Goal: Information Seeking & Learning: Check status

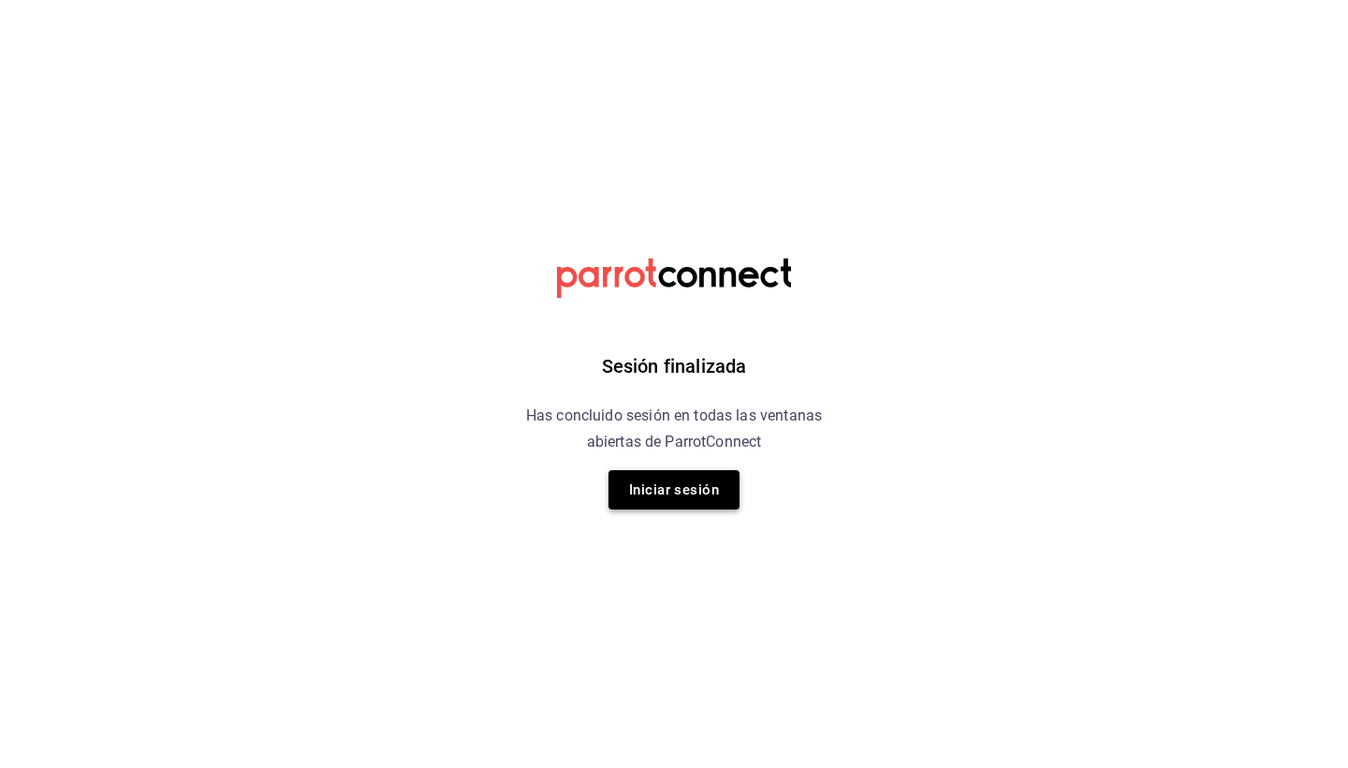
click at [658, 474] on button "Iniciar sesión" at bounding box center [674, 489] width 131 height 39
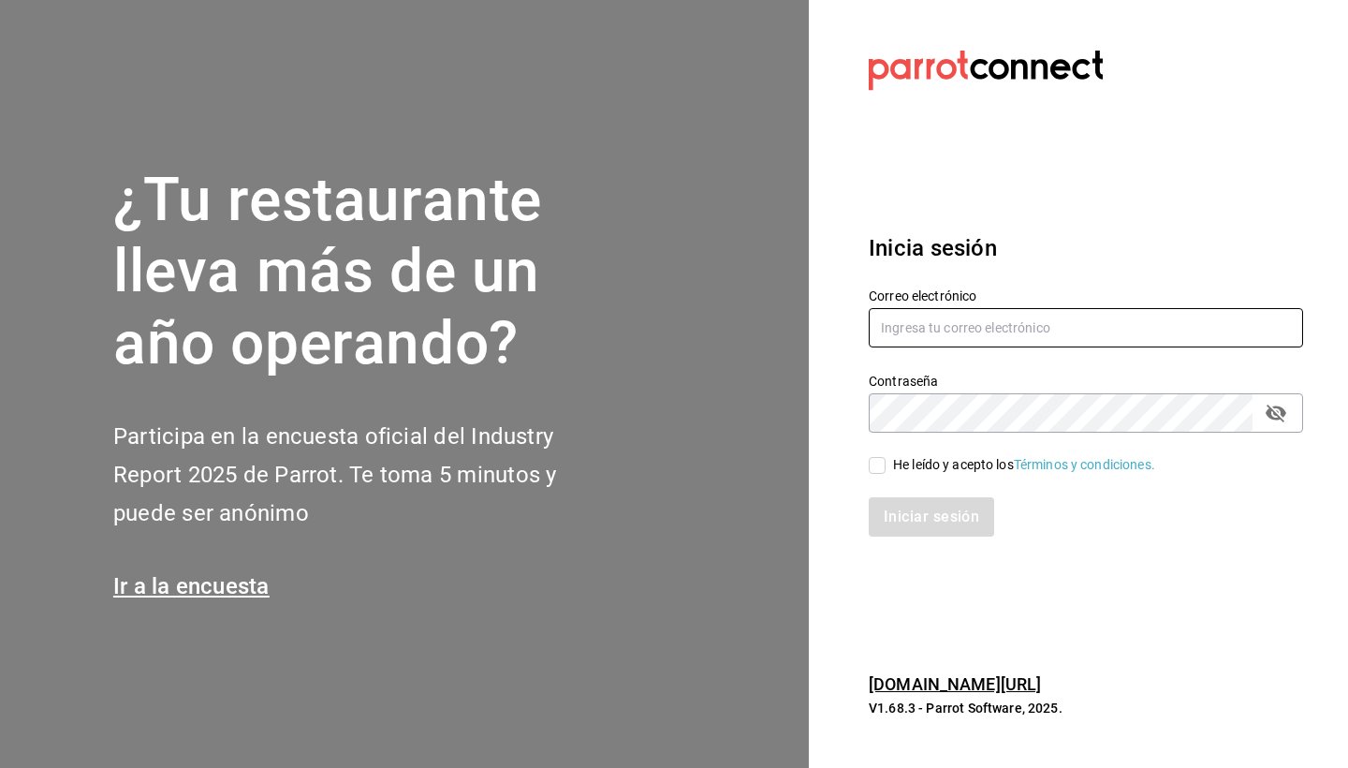
type input "mario.nino@grupocosteno.com"
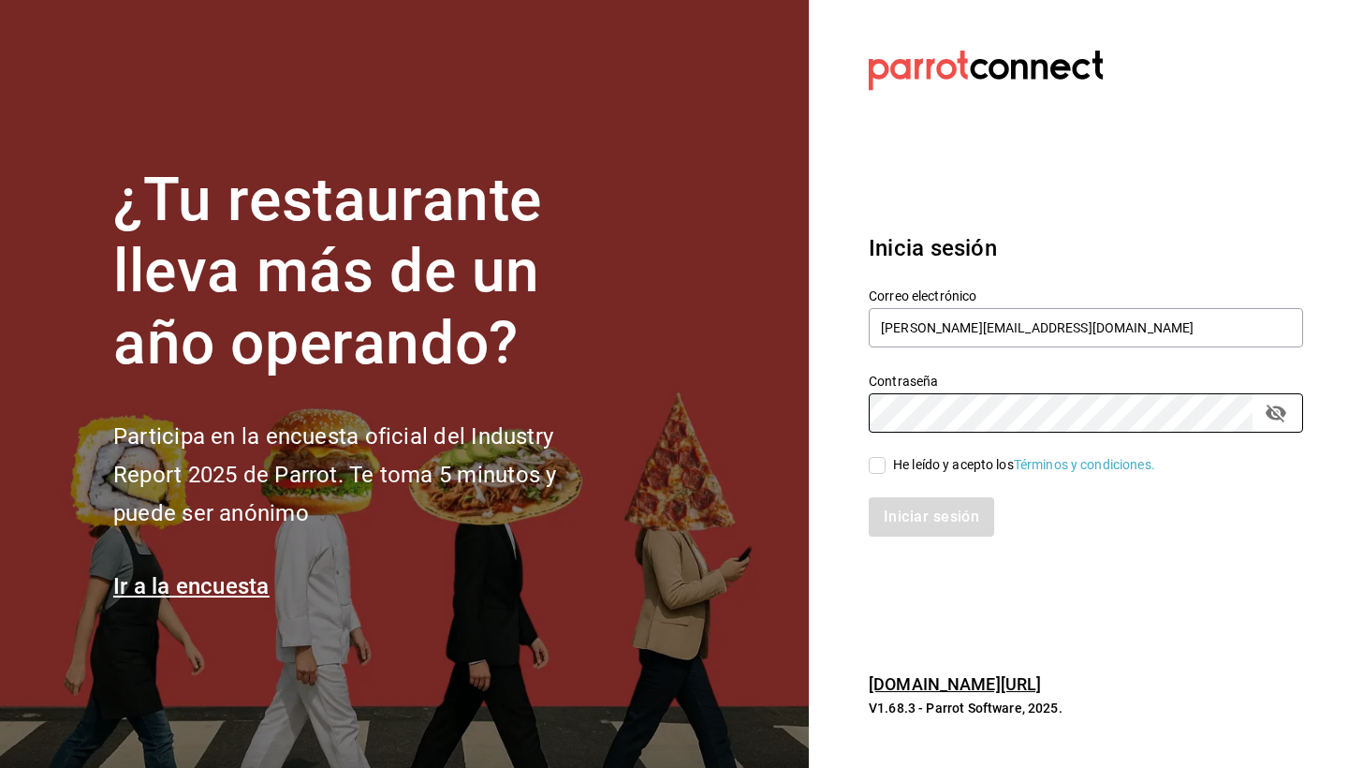
click at [882, 458] on input "He leído y acepto los Términos y condiciones." at bounding box center [877, 465] width 17 height 17
checkbox input "true"
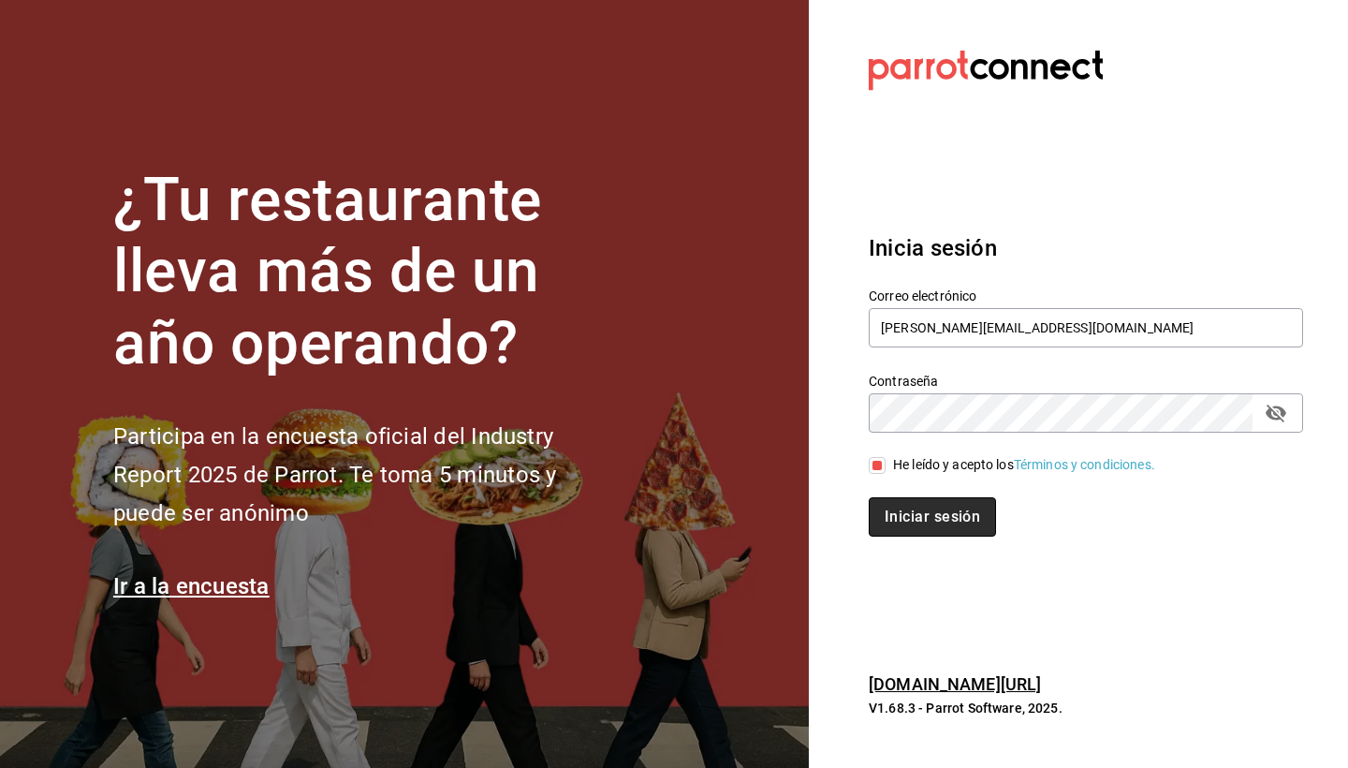
click at [904, 474] on button "Iniciar sesión" at bounding box center [932, 516] width 127 height 39
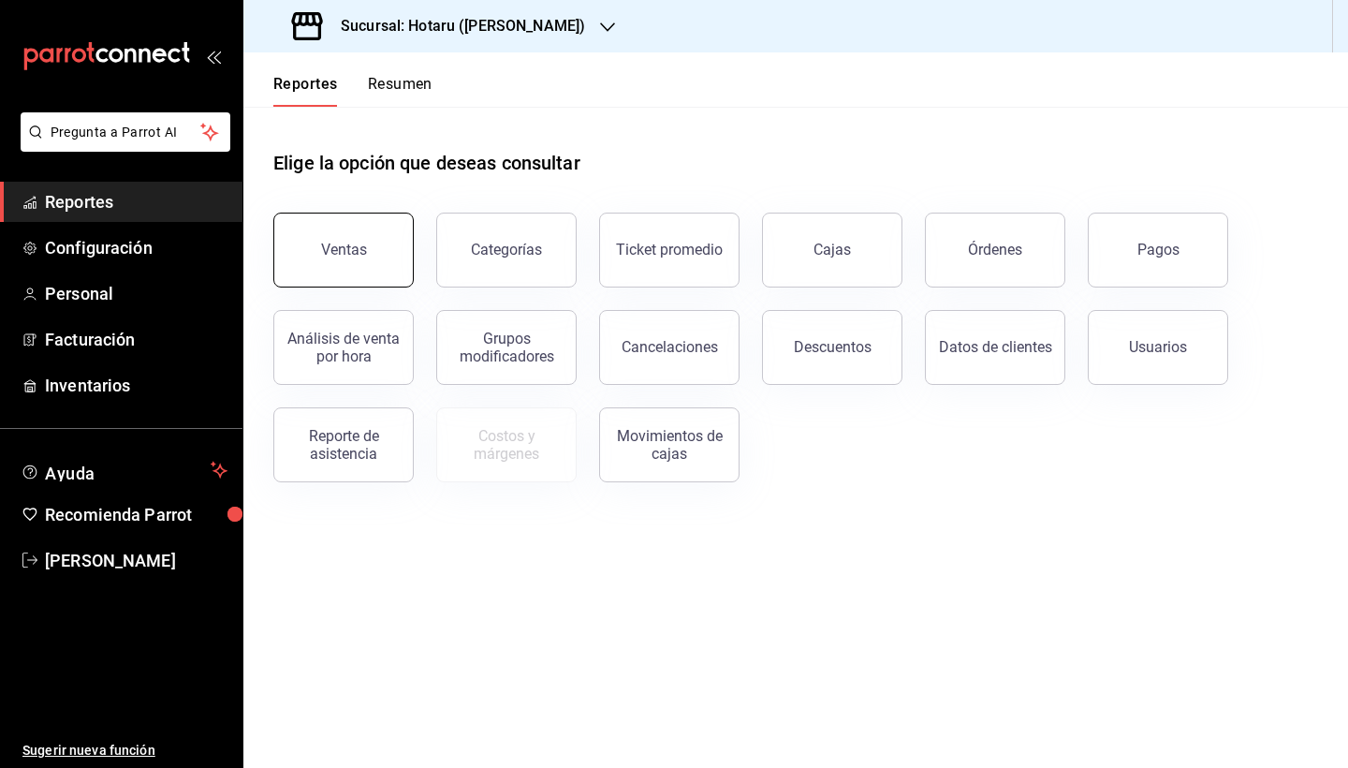
click at [357, 274] on button "Ventas" at bounding box center [343, 250] width 140 height 75
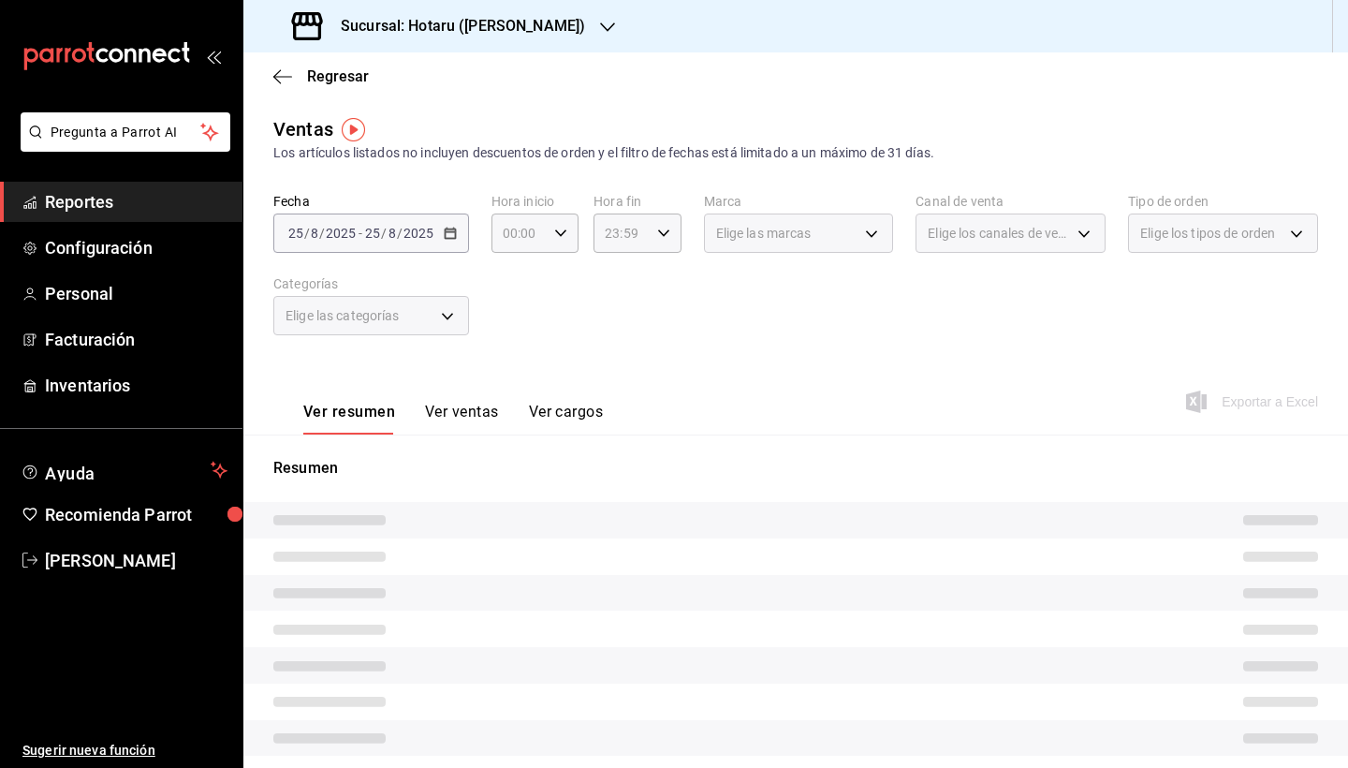
click at [600, 34] on icon "button" at bounding box center [607, 27] width 15 height 15
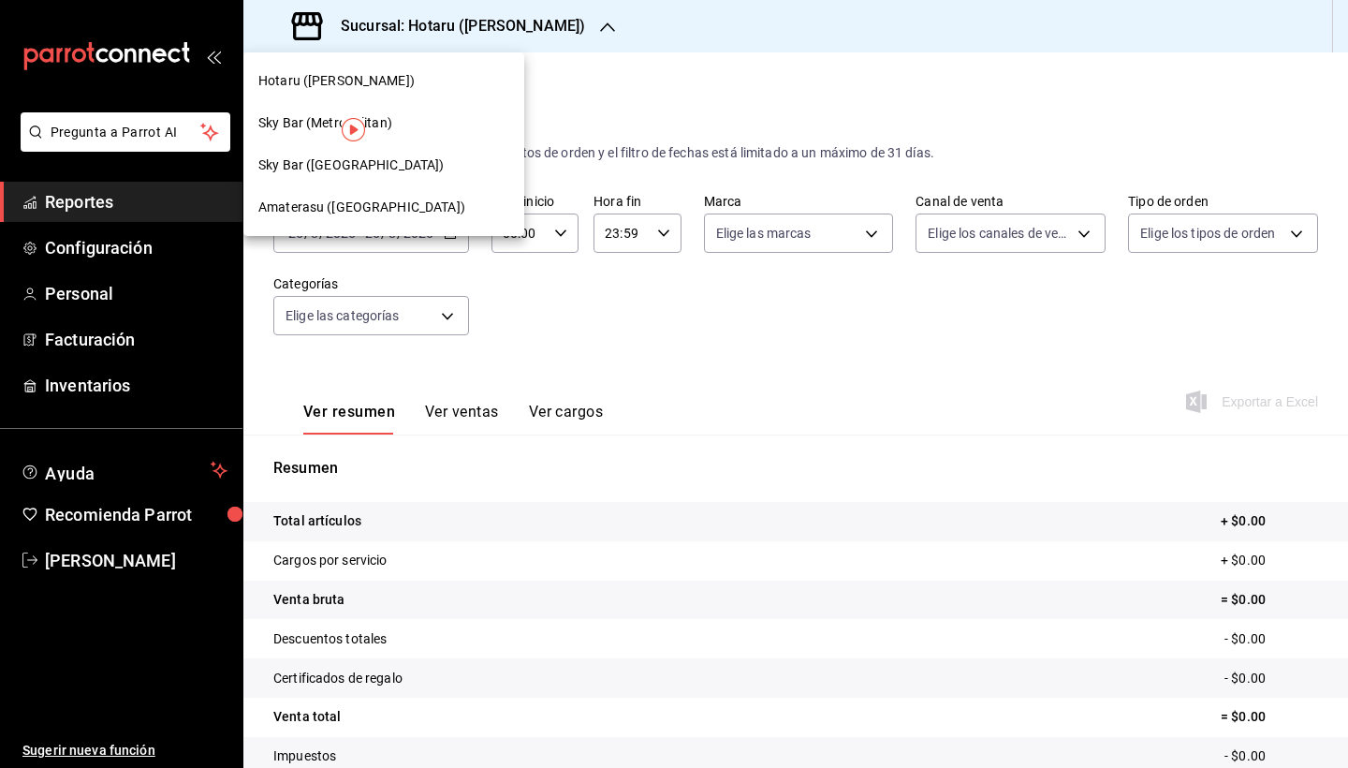
click at [438, 218] on div "Amaterasu ([GEOGRAPHIC_DATA])" at bounding box center [383, 207] width 281 height 42
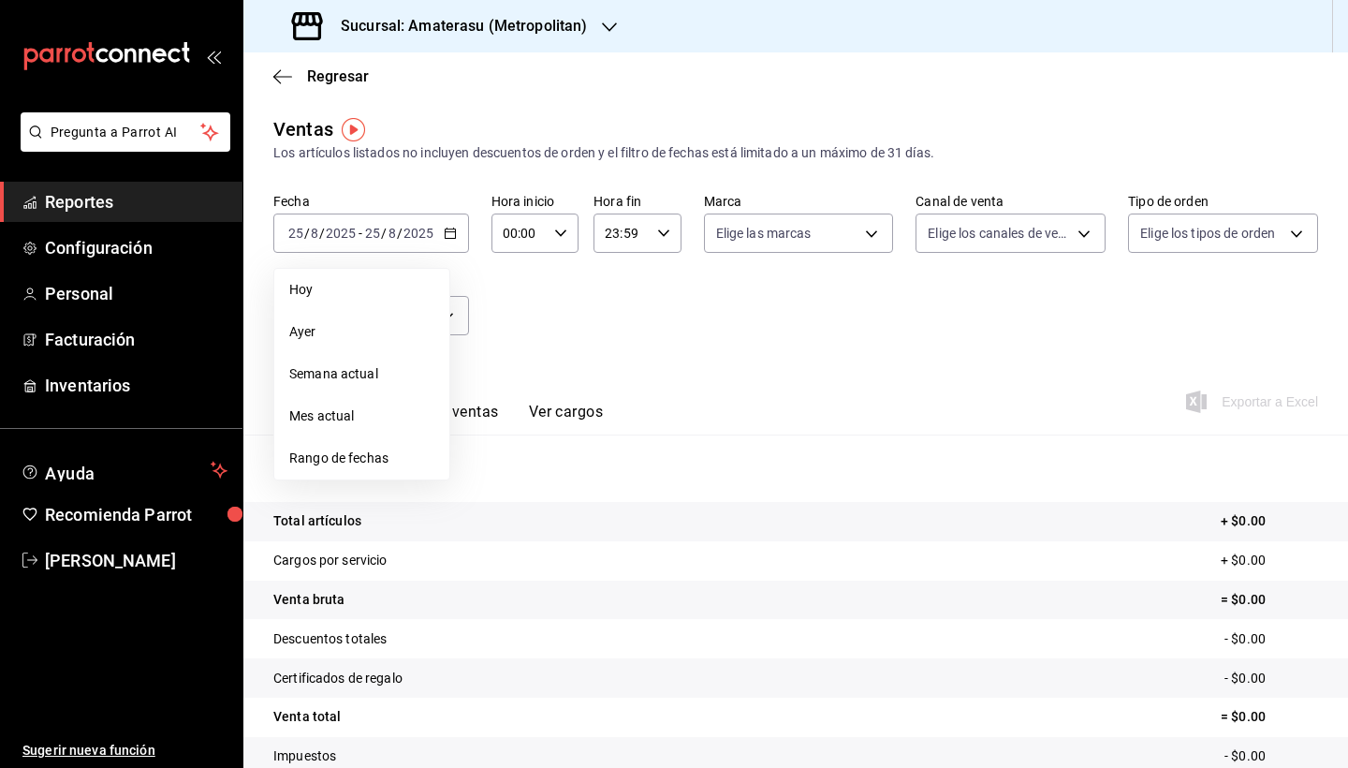
click at [393, 451] on span "Rango de fechas" at bounding box center [361, 459] width 145 height 20
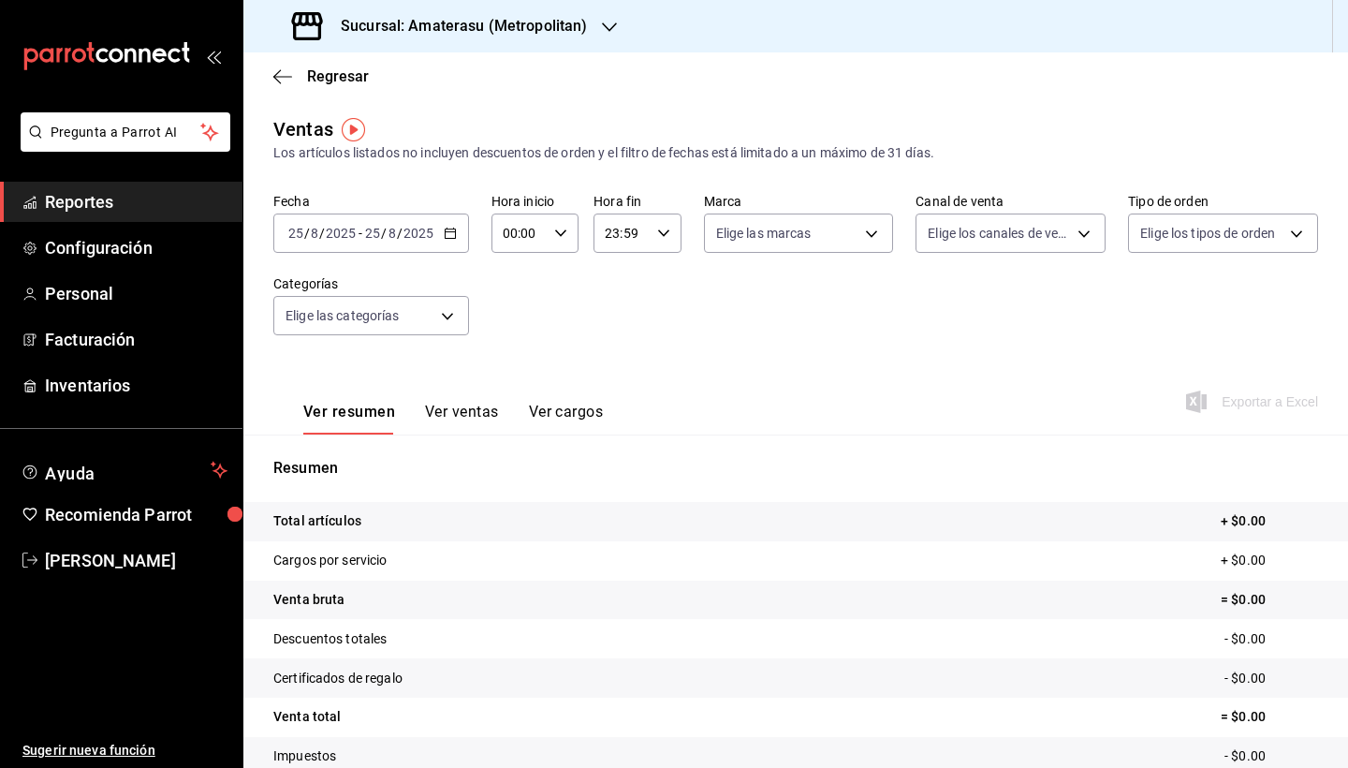
click at [854, 358] on div "Ver resumen Ver ventas Ver cargos Exportar a Excel" at bounding box center [795, 396] width 1105 height 77
click at [847, 356] on div "Fecha [DATE] [DATE] - [DATE] [DATE] Hora inicio 00:00 Hora inicio Hora fin 23:5…" at bounding box center [795, 275] width 1045 height 165
click at [615, 319] on div "Fecha [DATE] [DATE] - [DATE] [DATE] Hora inicio 00:00 Hora inicio Hora fin 23:5…" at bounding box center [795, 275] width 1045 height 165
click at [591, 324] on div "Fecha [DATE] [DATE] - [DATE] [DATE] Hora inicio 00:00 Hora inicio Hora fin 23:5…" at bounding box center [795, 275] width 1045 height 165
click at [648, 346] on div "Fecha [DATE] [DATE] - [DATE] [DATE] Hora inicio 00:00 Hora inicio Hora fin 23:5…" at bounding box center [795, 275] width 1045 height 165
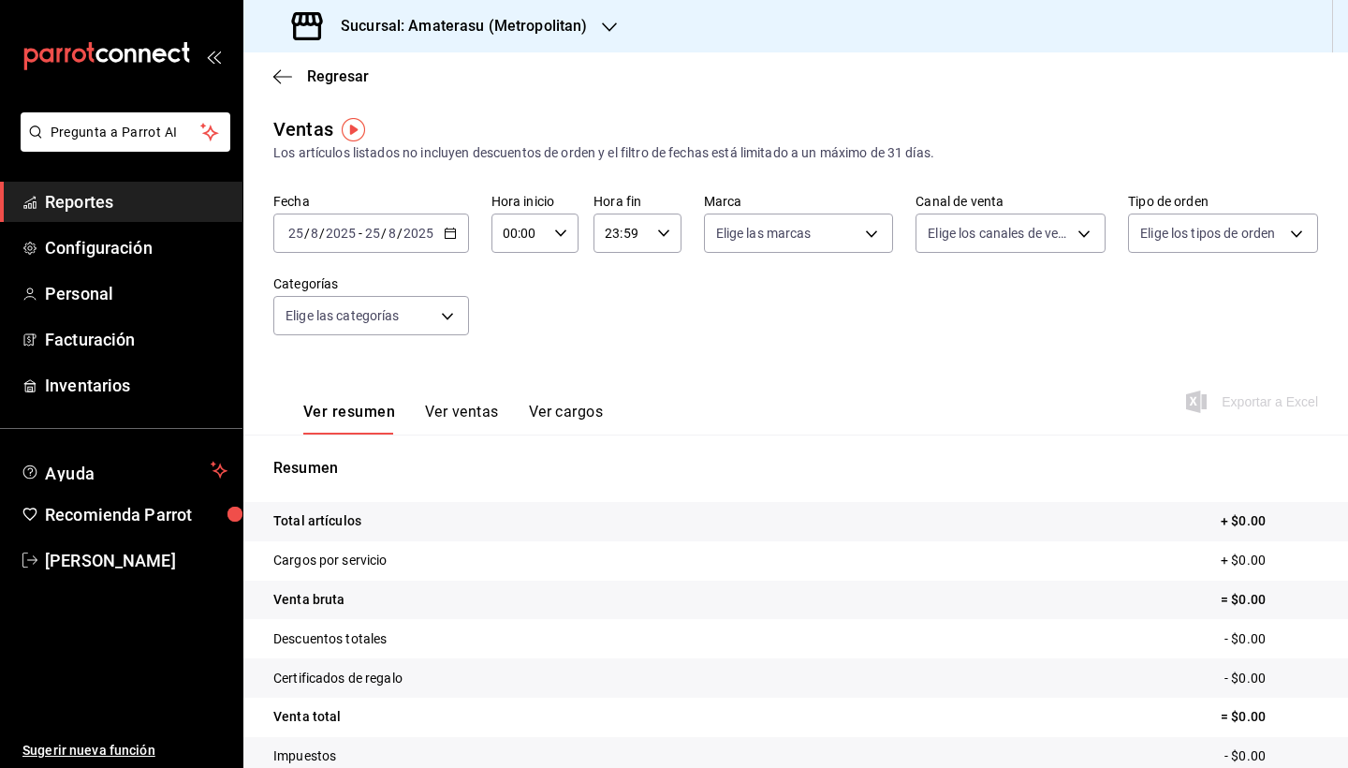
click at [454, 238] on \(Stroke\) "button" at bounding box center [450, 233] width 11 height 10
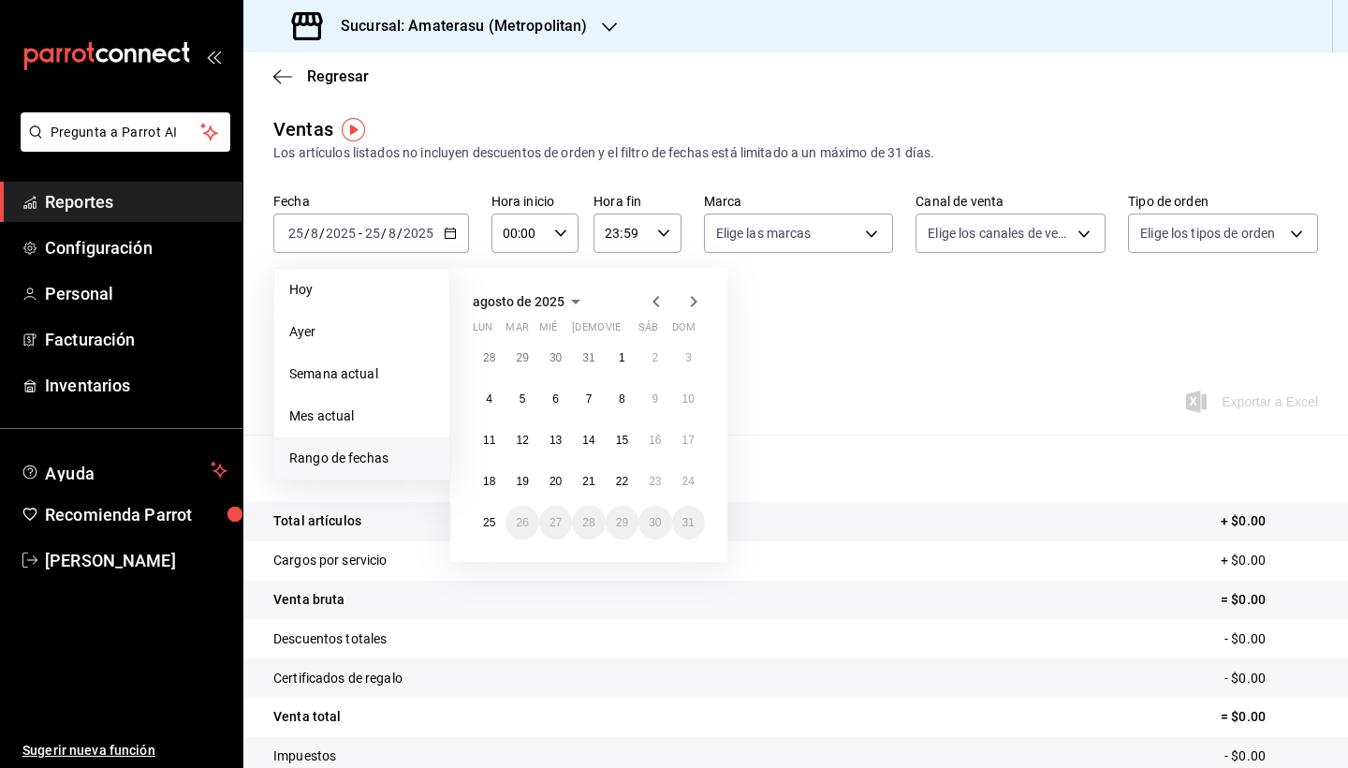
click at [401, 455] on span "Rango de fechas" at bounding box center [361, 459] width 145 height 20
click at [487, 477] on abbr "18" at bounding box center [489, 481] width 12 height 13
click at [493, 517] on abbr "25" at bounding box center [489, 522] width 12 height 13
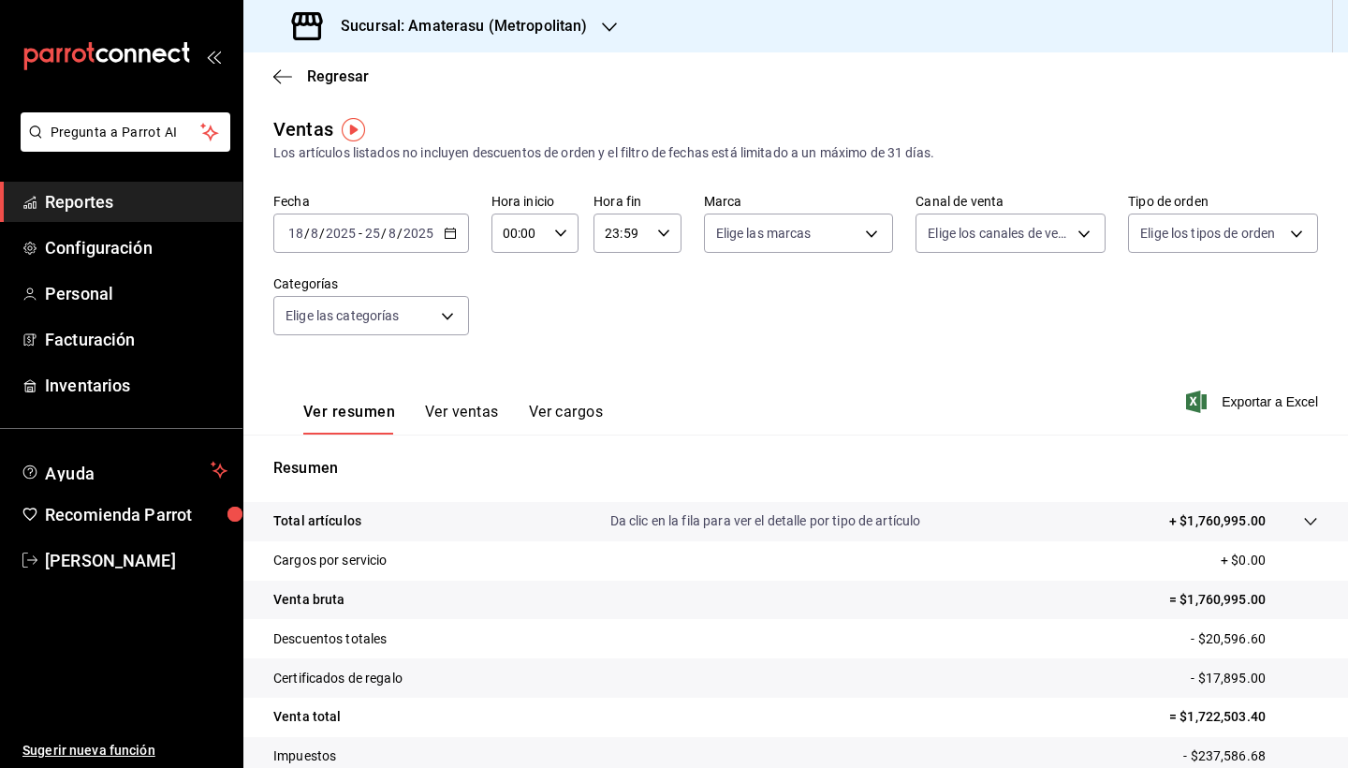
click at [575, 237] on div "00:00 Hora inicio" at bounding box center [535, 232] width 87 height 39
click at [517, 343] on span "05" at bounding box center [512, 335] width 14 height 15
type input "05:00"
click at [655, 231] on div at bounding box center [674, 384] width 1348 height 768
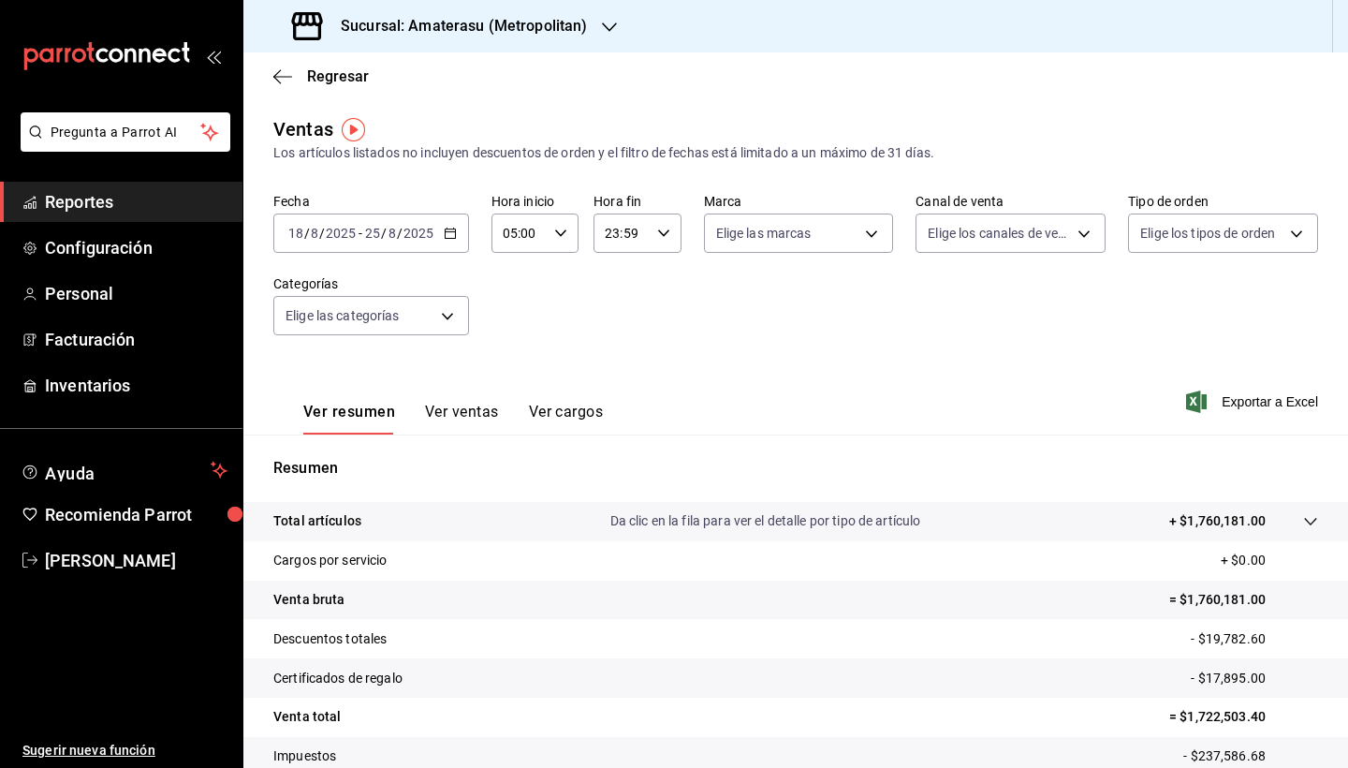
click at [663, 240] on div "23:59 Hora fin" at bounding box center [637, 232] width 87 height 39
click at [622, 320] on span "05" at bounding box center [615, 315] width 14 height 15
click at [661, 291] on button "00" at bounding box center [658, 280] width 37 height 37
type input "05:00"
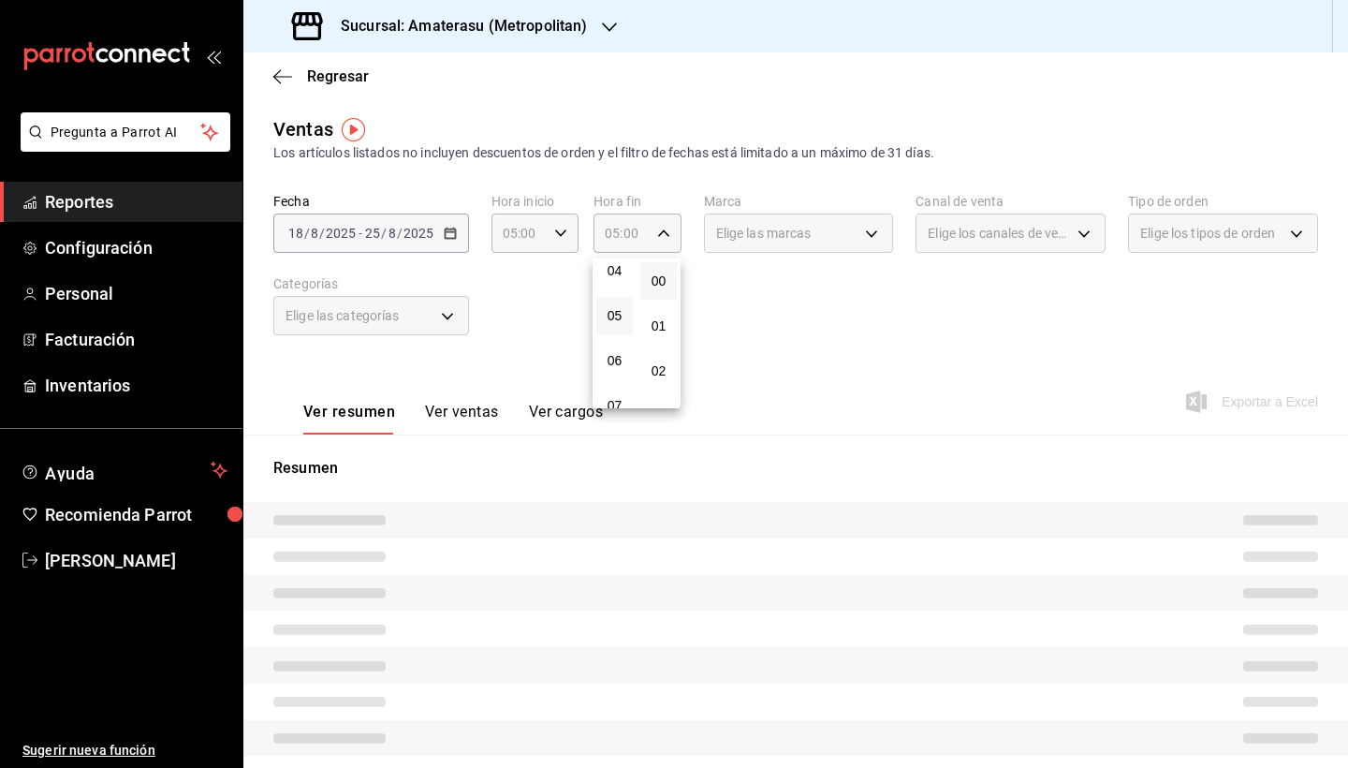
click at [794, 338] on div at bounding box center [674, 384] width 1348 height 768
click at [874, 230] on div "Elige las marcas" at bounding box center [799, 232] width 190 height 39
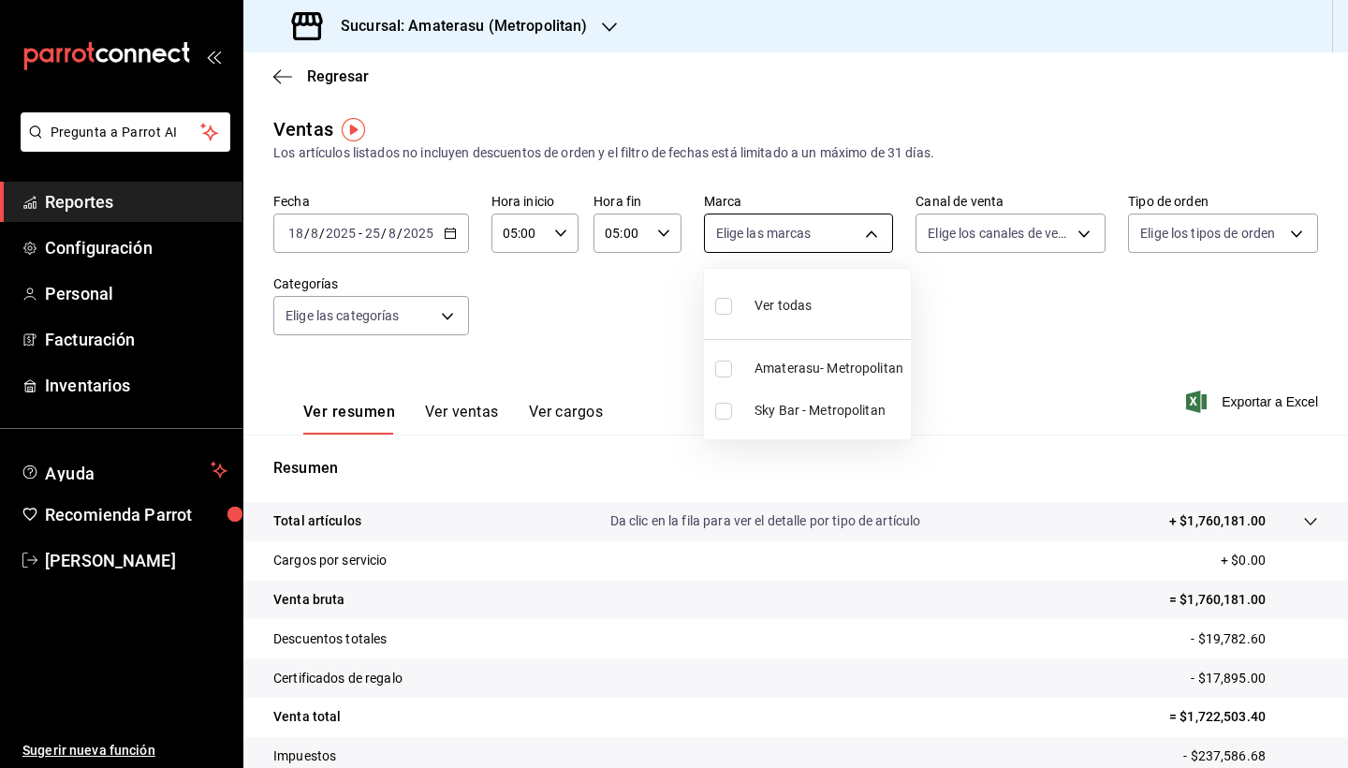
click at [874, 230] on body "Pregunta a Parrot AI Reportes Configuración Personal Facturación Inventarios Ay…" at bounding box center [674, 384] width 1348 height 768
click at [728, 299] on input "checkbox" at bounding box center [723, 306] width 17 height 17
checkbox input "true"
type input "e4cd7fcb-d45b-43ae-a99f-ad4ccfcd9032,f3afaab8-8c3d-4e49-a299-af9bdf6027b2"
checkbox input "true"
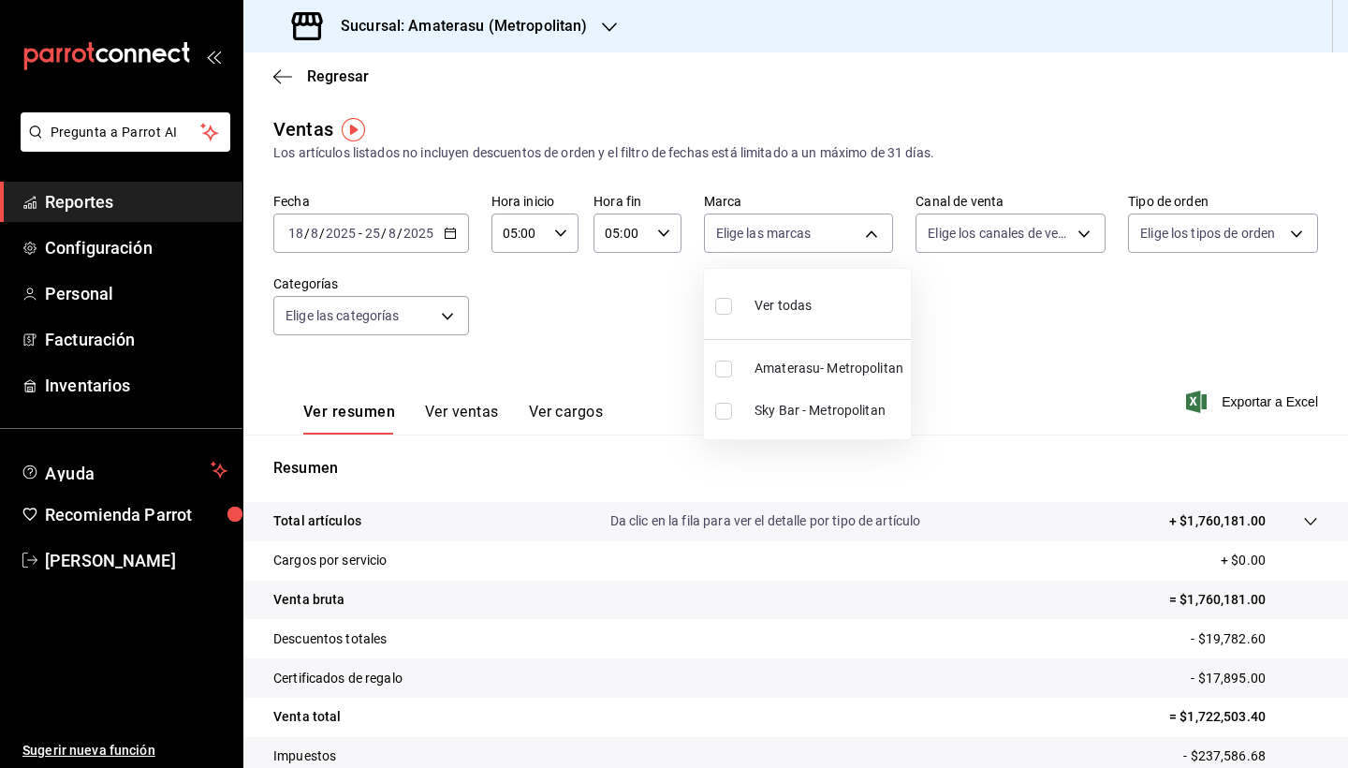
checkbox input "true"
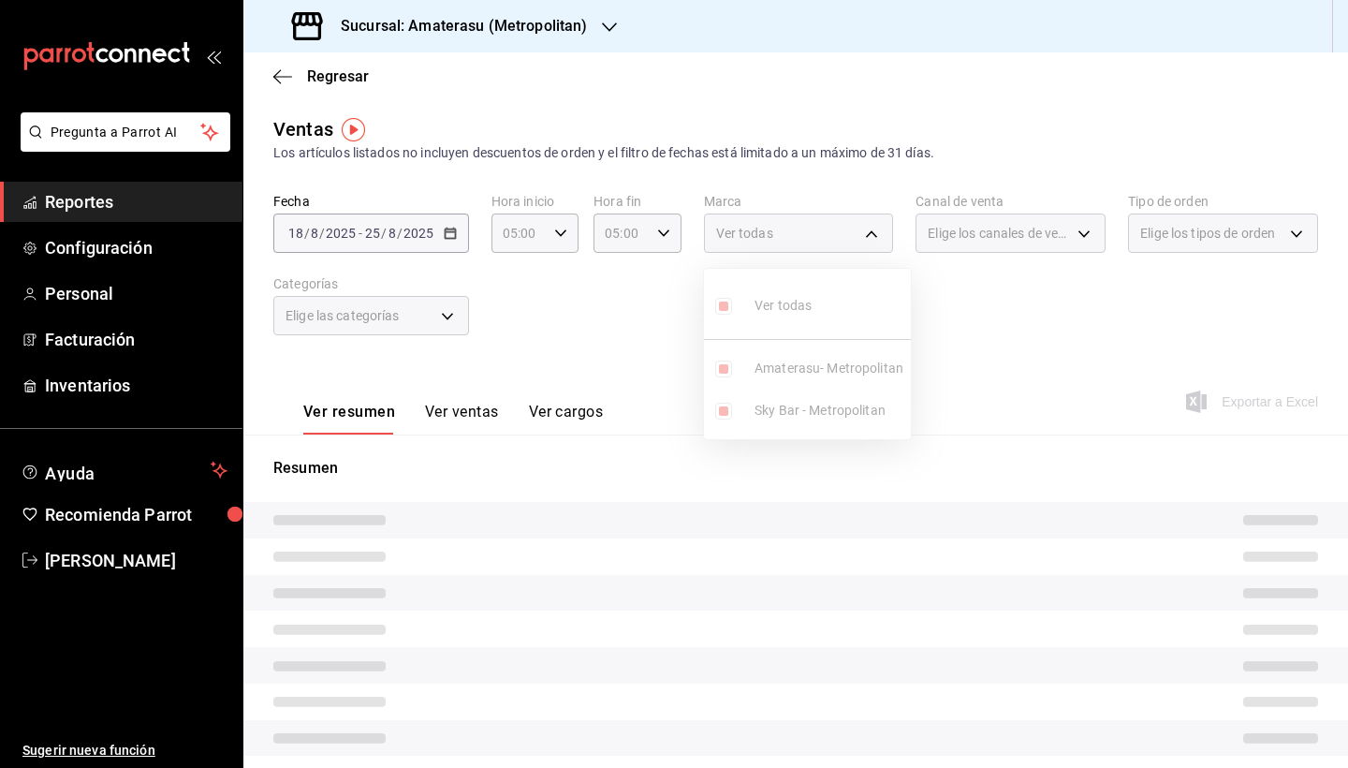
click at [1027, 372] on div at bounding box center [674, 384] width 1348 height 768
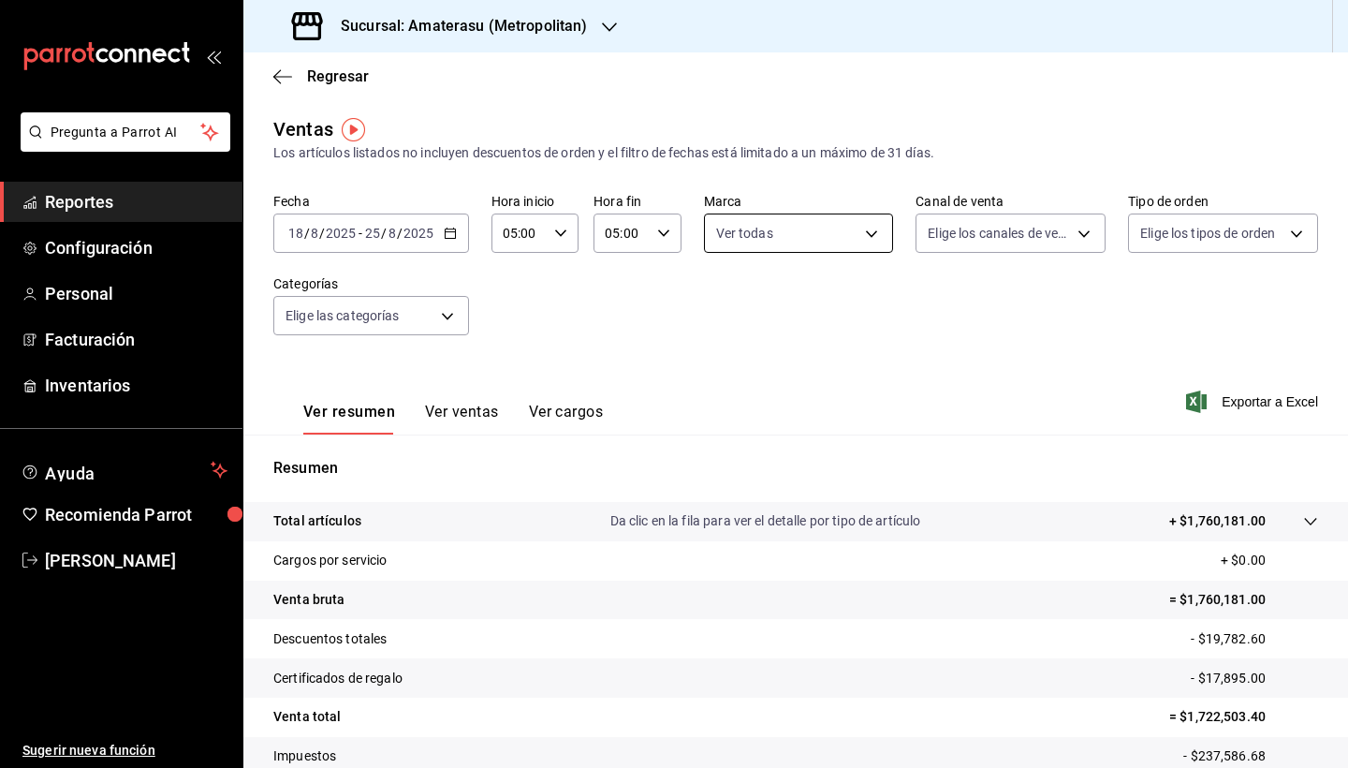
click at [877, 233] on body "Pregunta a Parrot AI Reportes Configuración Personal Facturación Inventarios Ay…" at bounding box center [674, 384] width 1348 height 768
click at [724, 308] on input "checkbox" at bounding box center [723, 306] width 17 height 17
checkbox input "false"
click at [723, 412] on input "checkbox" at bounding box center [723, 411] width 17 height 17
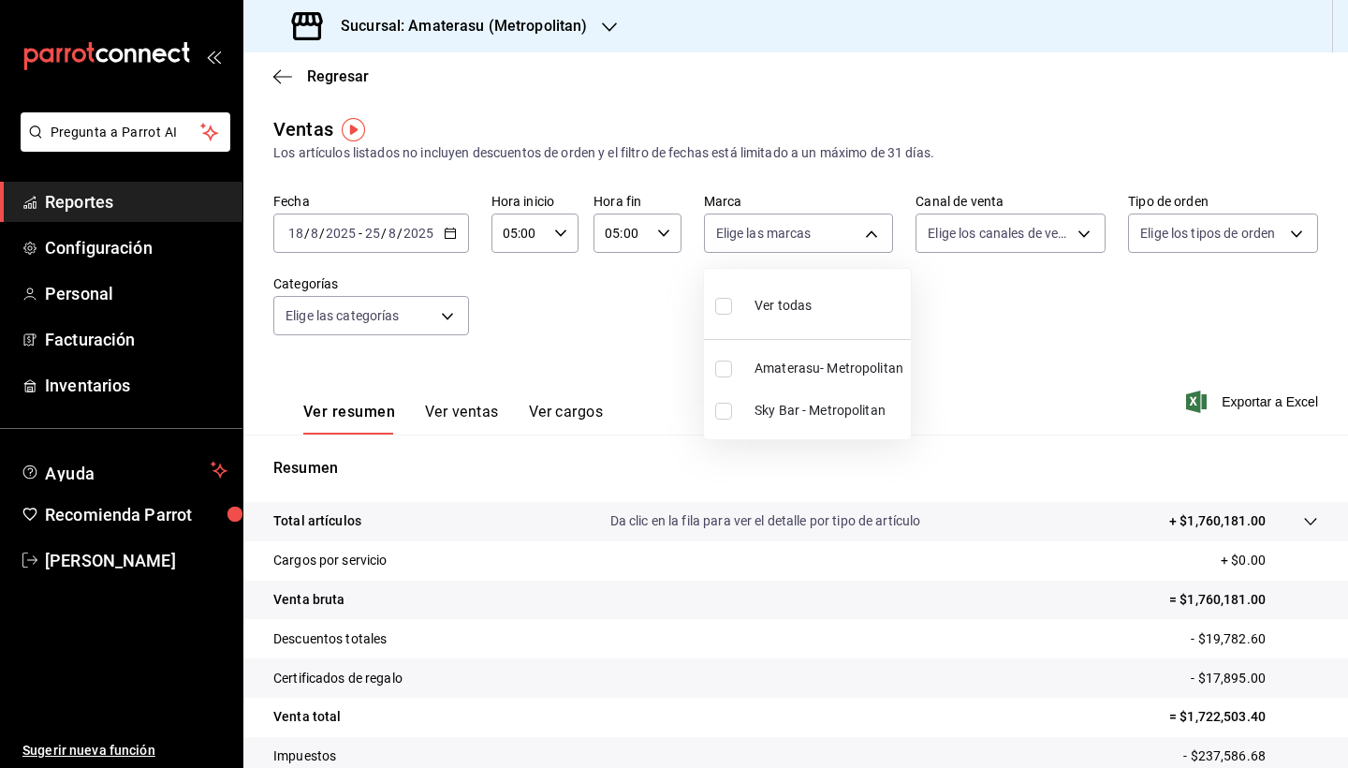
checkbox input "true"
type input "f3afaab8-8c3d-4e49-a299-af9bdf6027b2"
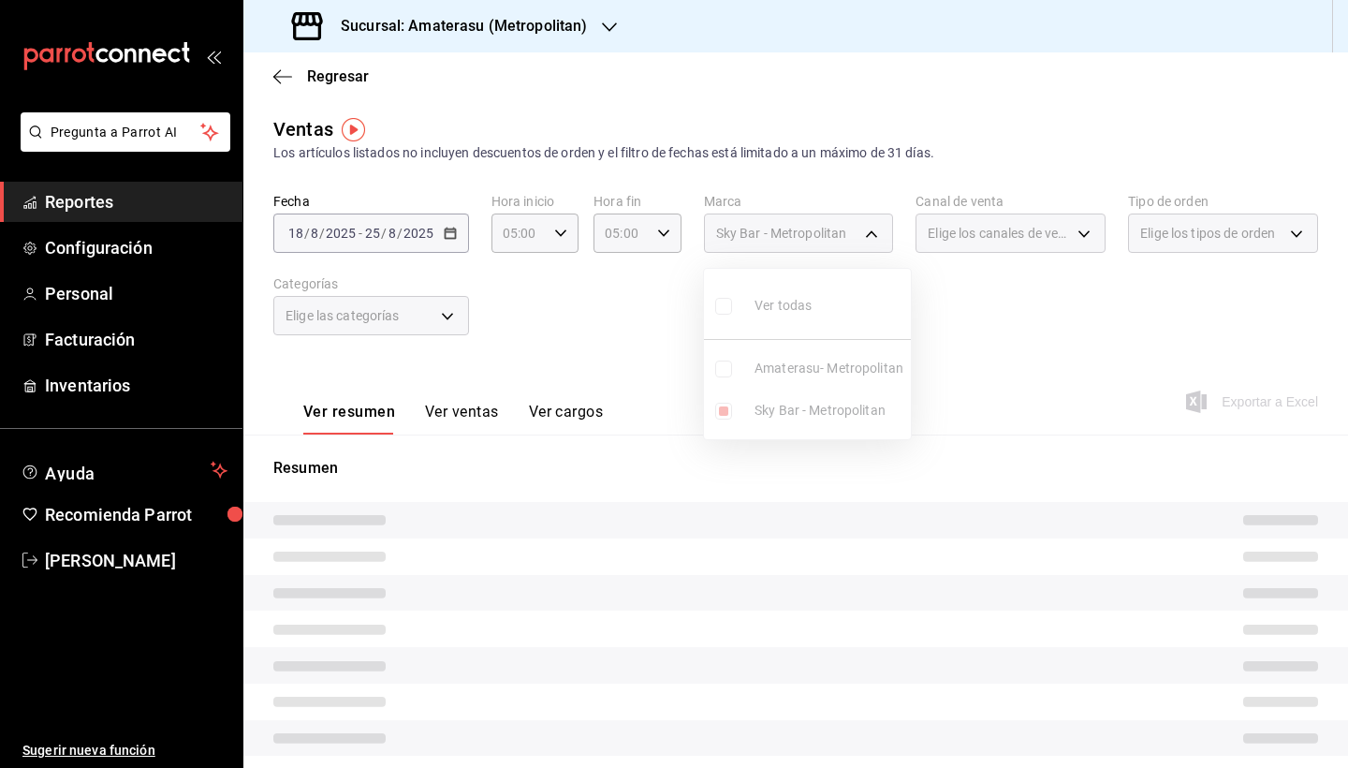
click at [979, 434] on div at bounding box center [674, 384] width 1348 height 768
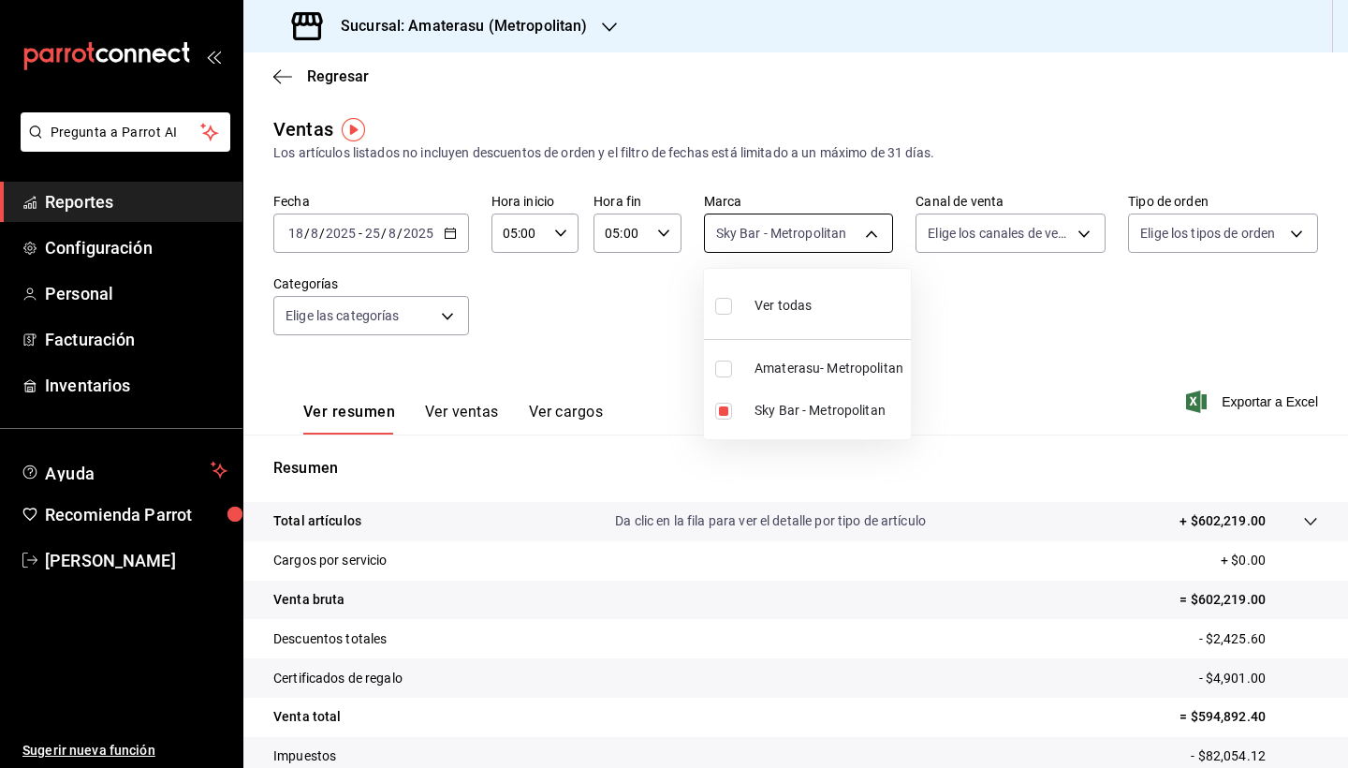
click at [870, 237] on body "Pregunta a Parrot AI Reportes Configuración Personal Facturación Inventarios Ay…" at bounding box center [674, 384] width 1348 height 768
click at [725, 308] on input "checkbox" at bounding box center [723, 306] width 17 height 17
checkbox input "true"
type input "e4cd7fcb-d45b-43ae-a99f-ad4ccfcd9032,f3afaab8-8c3d-4e49-a299-af9bdf6027b2"
checkbox input "true"
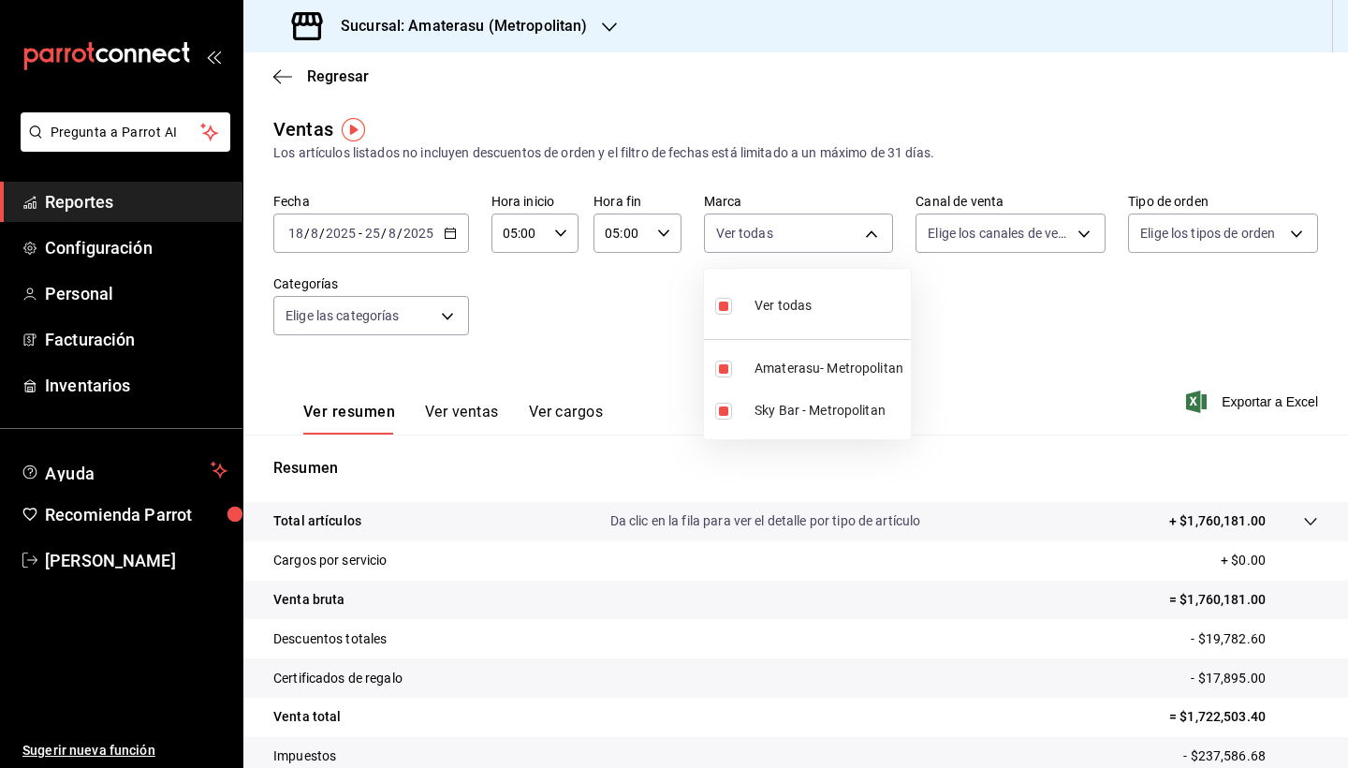
click at [725, 308] on input "checkbox" at bounding box center [723, 306] width 17 height 17
checkbox input "false"
click at [726, 367] on input "checkbox" at bounding box center [723, 369] width 17 height 17
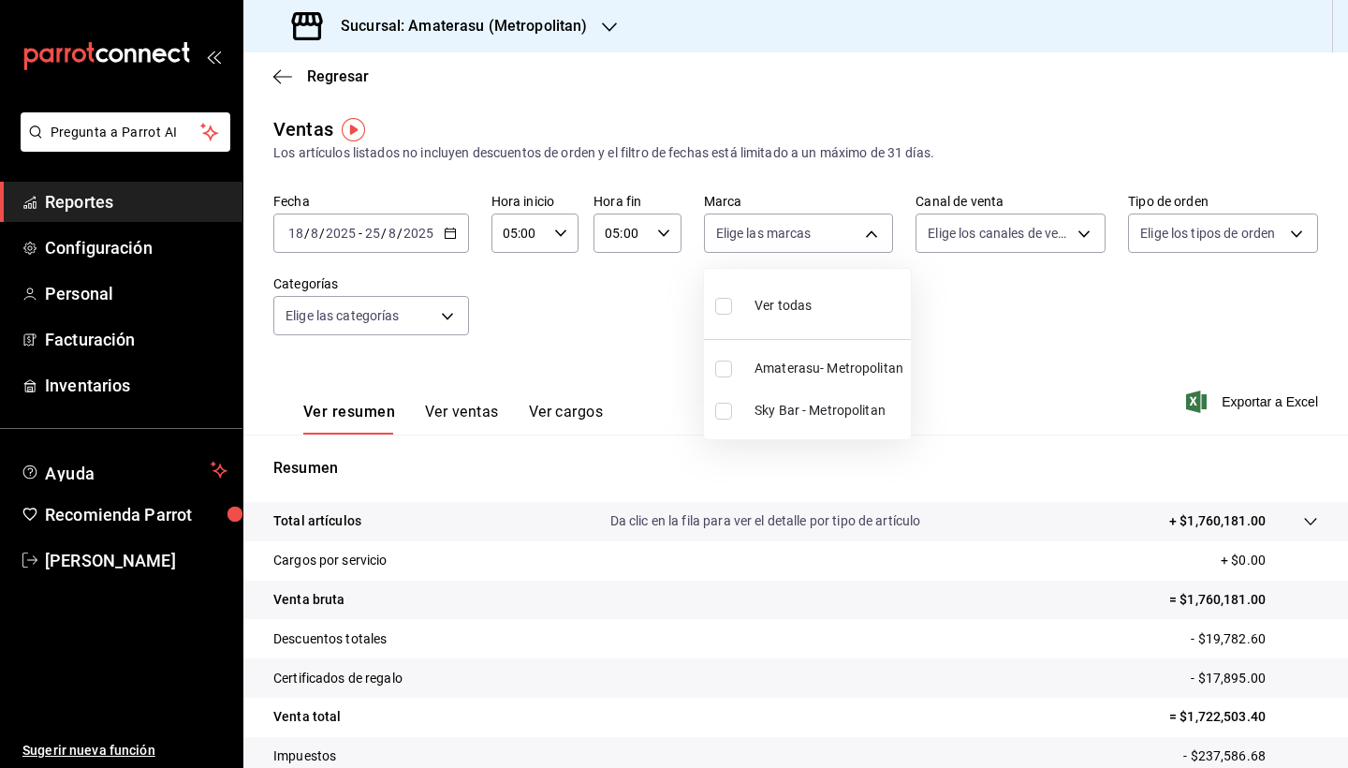
checkbox input "true"
type input "e4cd7fcb-d45b-43ae-a99f-ad4ccfcd9032"
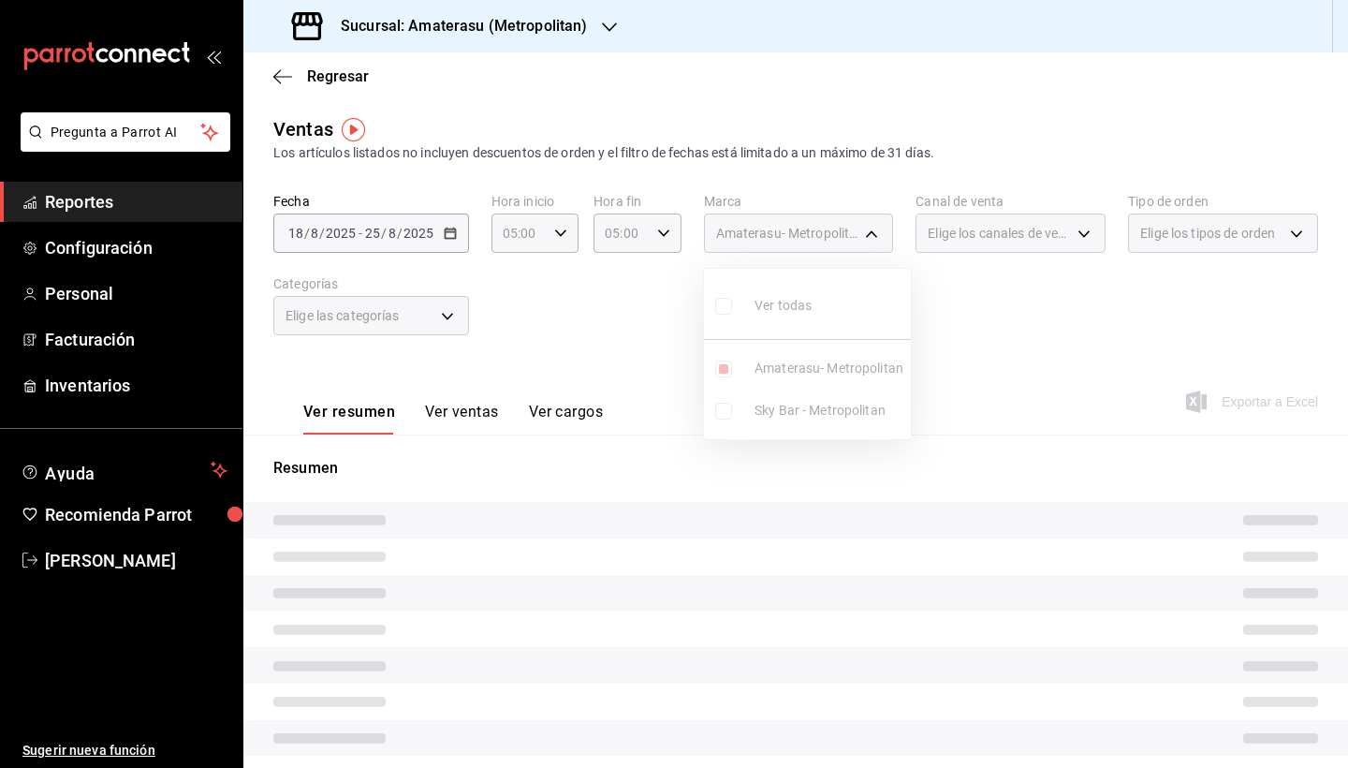
click at [975, 519] on div at bounding box center [674, 384] width 1348 height 768
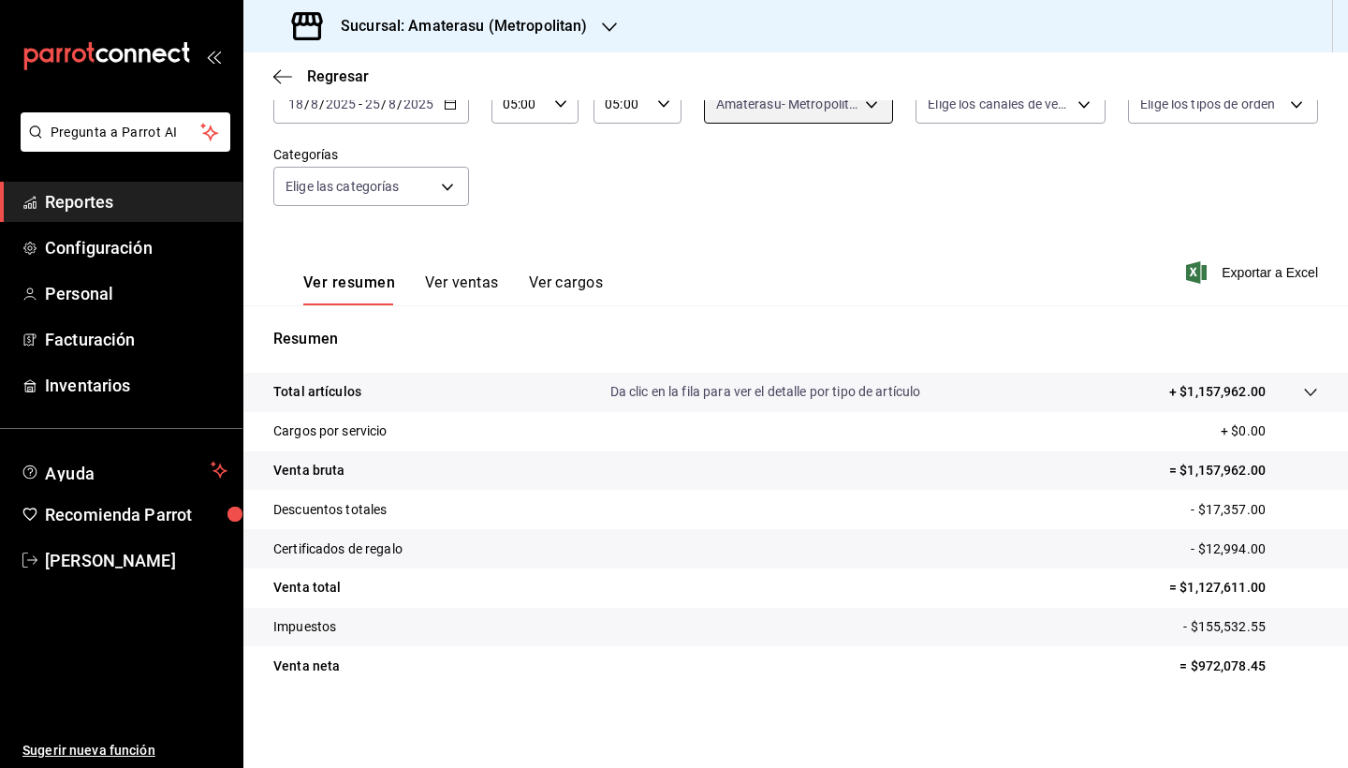
scroll to position [129, 0]
click at [925, 417] on tr "Cargos por servicio + $0.00" at bounding box center [795, 431] width 1105 height 39
click at [885, 298] on div "Ver resumen Ver ventas Ver cargos Exportar a Excel" at bounding box center [795, 266] width 1105 height 77
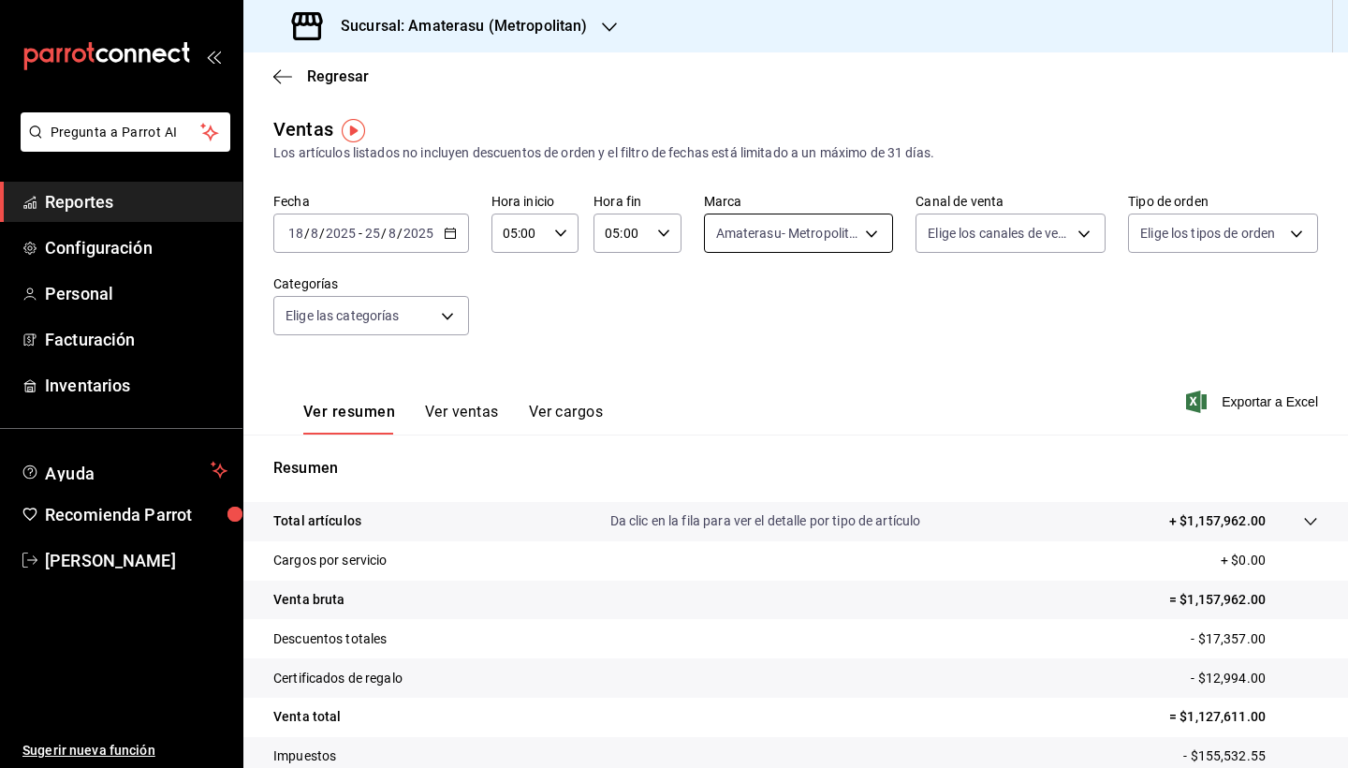
scroll to position [0, 0]
click at [885, 434] on div "Ver resumen Ver ventas Ver cargos Exportar a Excel" at bounding box center [795, 396] width 1105 height 77
click at [874, 239] on body "Pregunta a Parrot AI Reportes Configuración Personal Facturación Inventarios Ay…" at bounding box center [674, 384] width 1348 height 768
click at [994, 377] on div at bounding box center [674, 384] width 1348 height 768
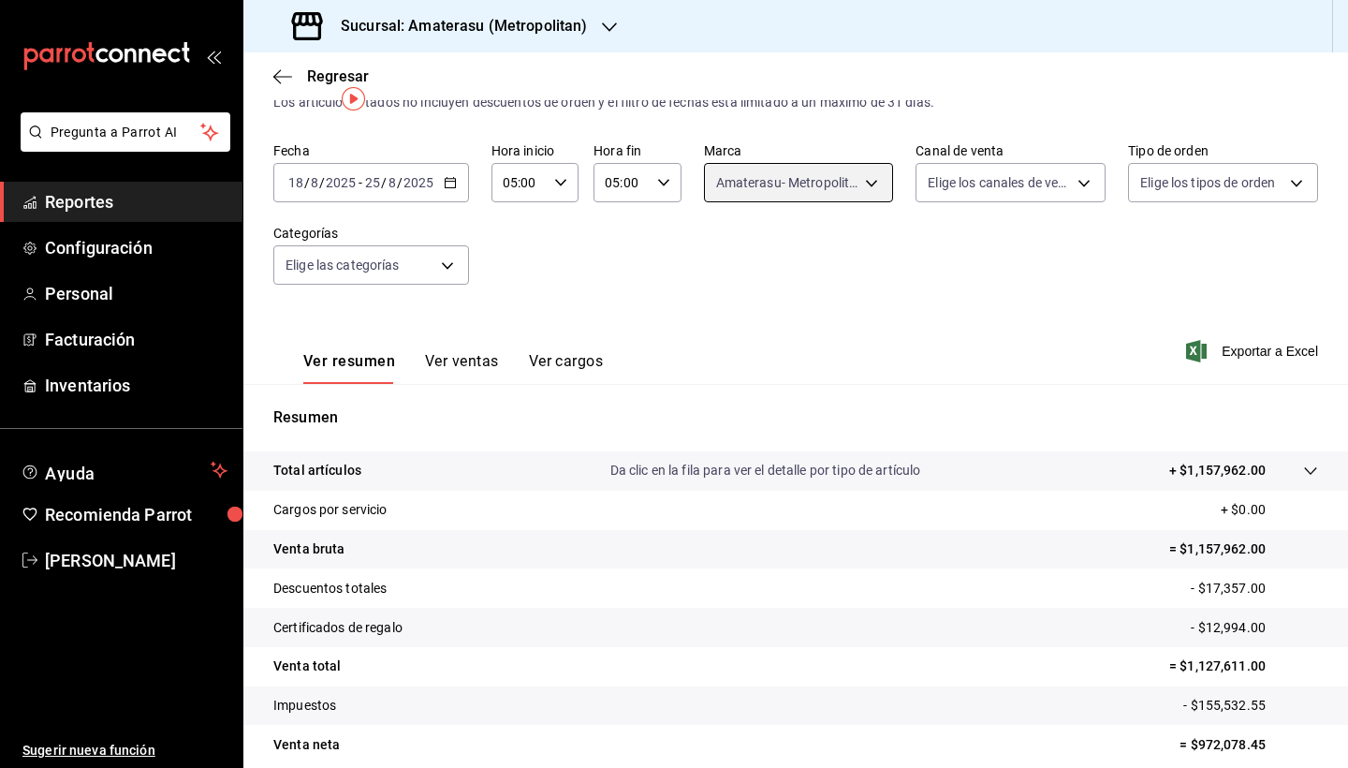
scroll to position [64, 0]
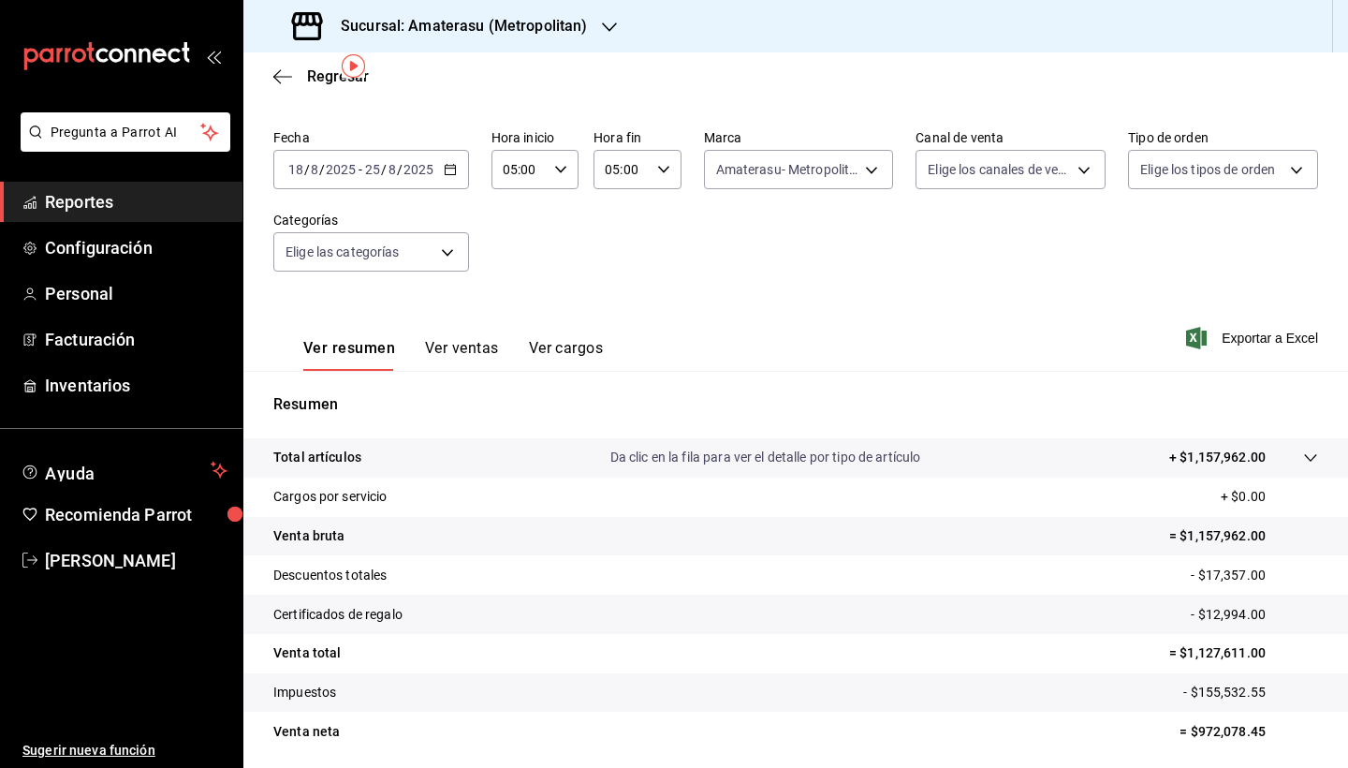
click at [453, 170] on icon "button" at bounding box center [450, 169] width 13 height 13
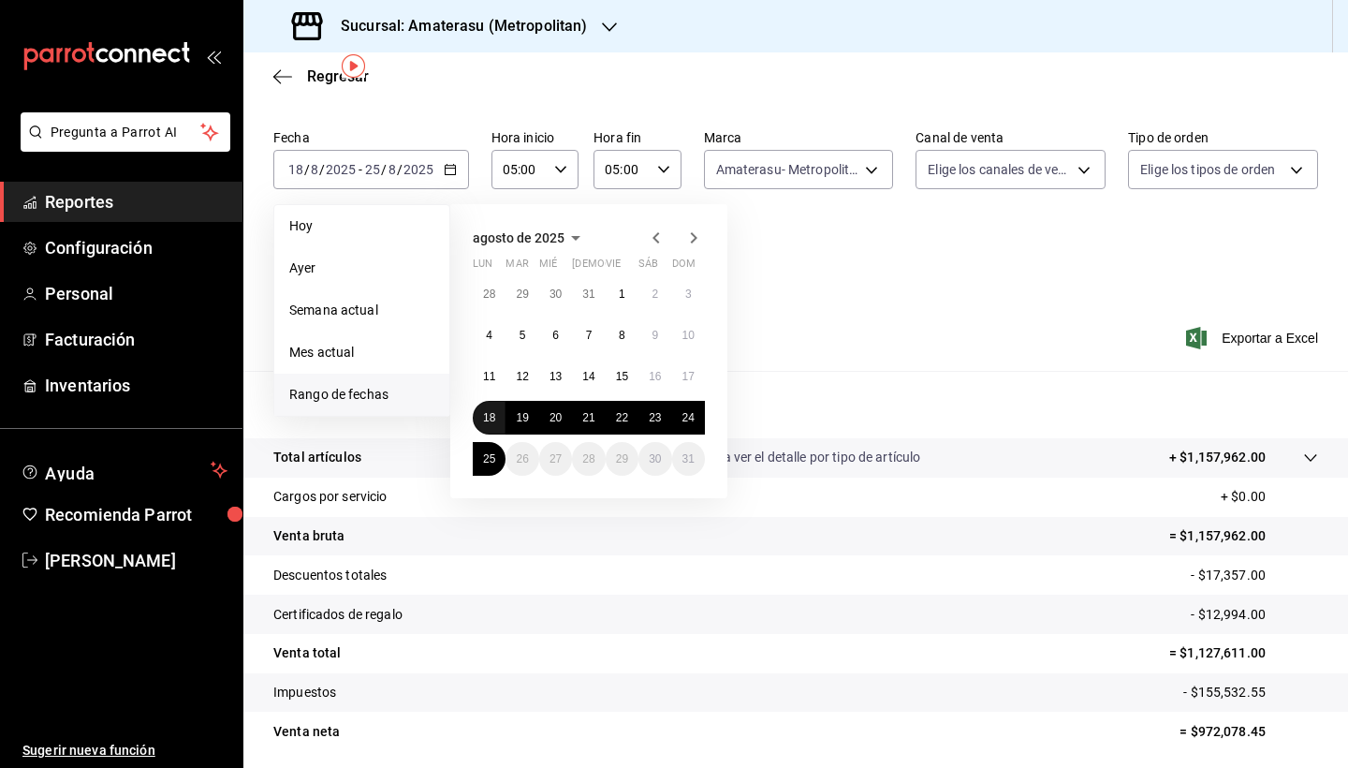
click at [490, 406] on button "18" at bounding box center [489, 418] width 33 height 34
click at [489, 464] on abbr "25" at bounding box center [489, 458] width 12 height 13
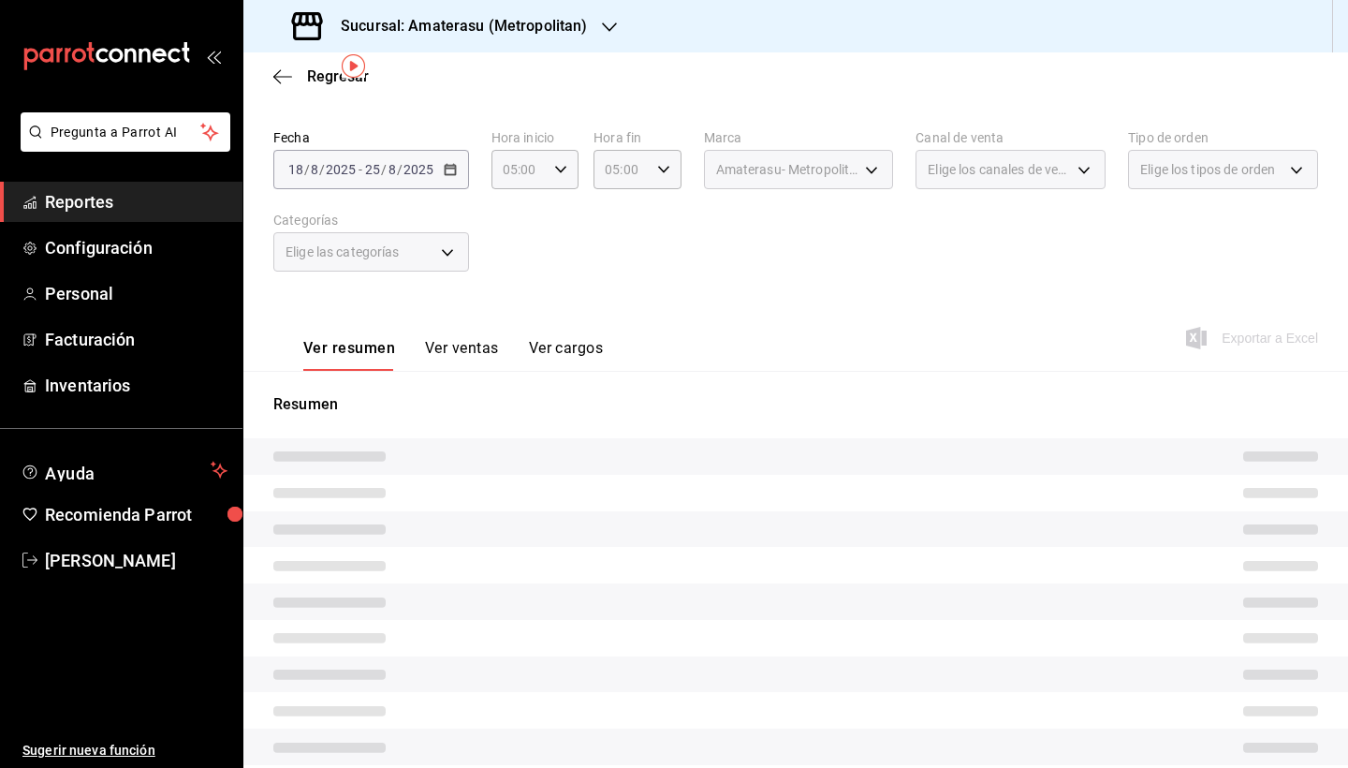
click at [835, 396] on p "Resumen" at bounding box center [795, 404] width 1045 height 22
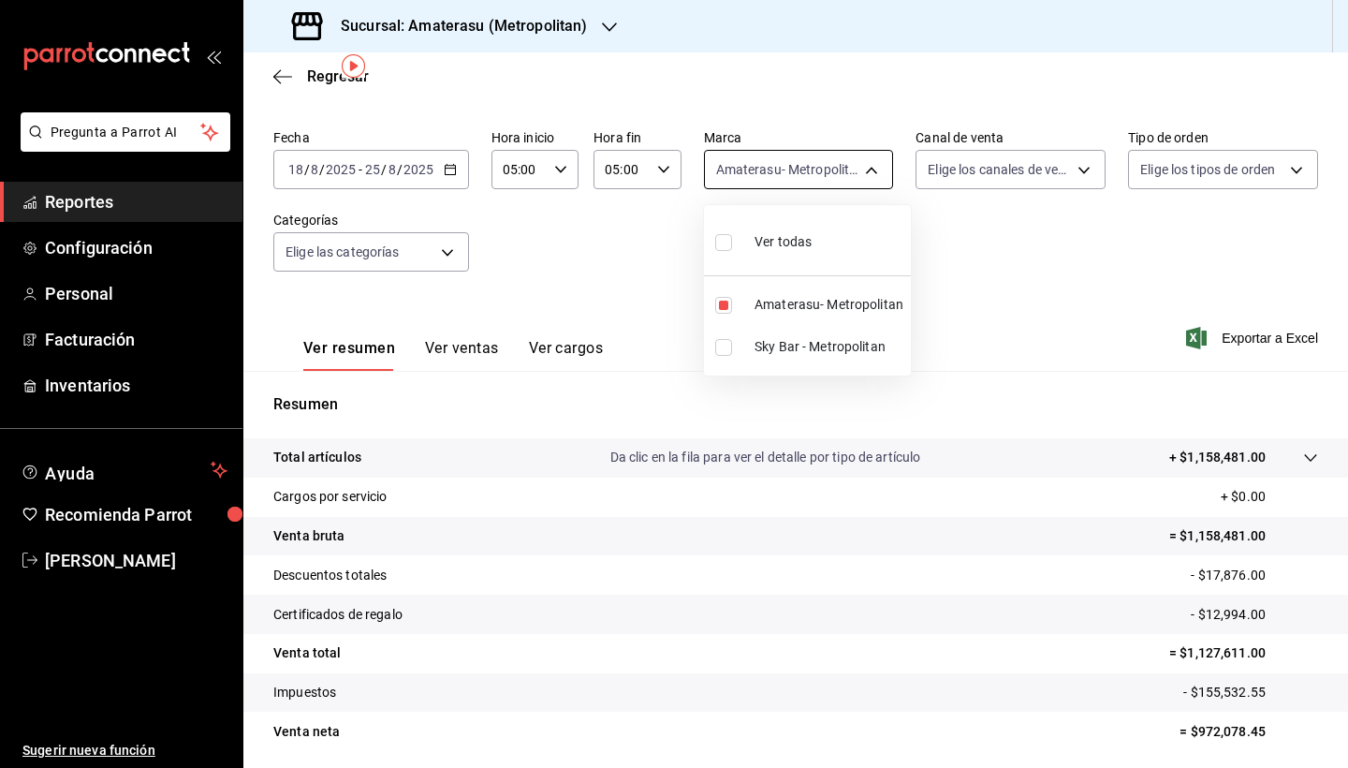
click at [876, 169] on body "Pregunta a Parrot AI Reportes Configuración Personal Facturación Inventarios Ay…" at bounding box center [674, 384] width 1348 height 768
click at [728, 253] on label at bounding box center [727, 241] width 24 height 27
click at [728, 251] on input "checkbox" at bounding box center [723, 242] width 17 height 17
checkbox input "false"
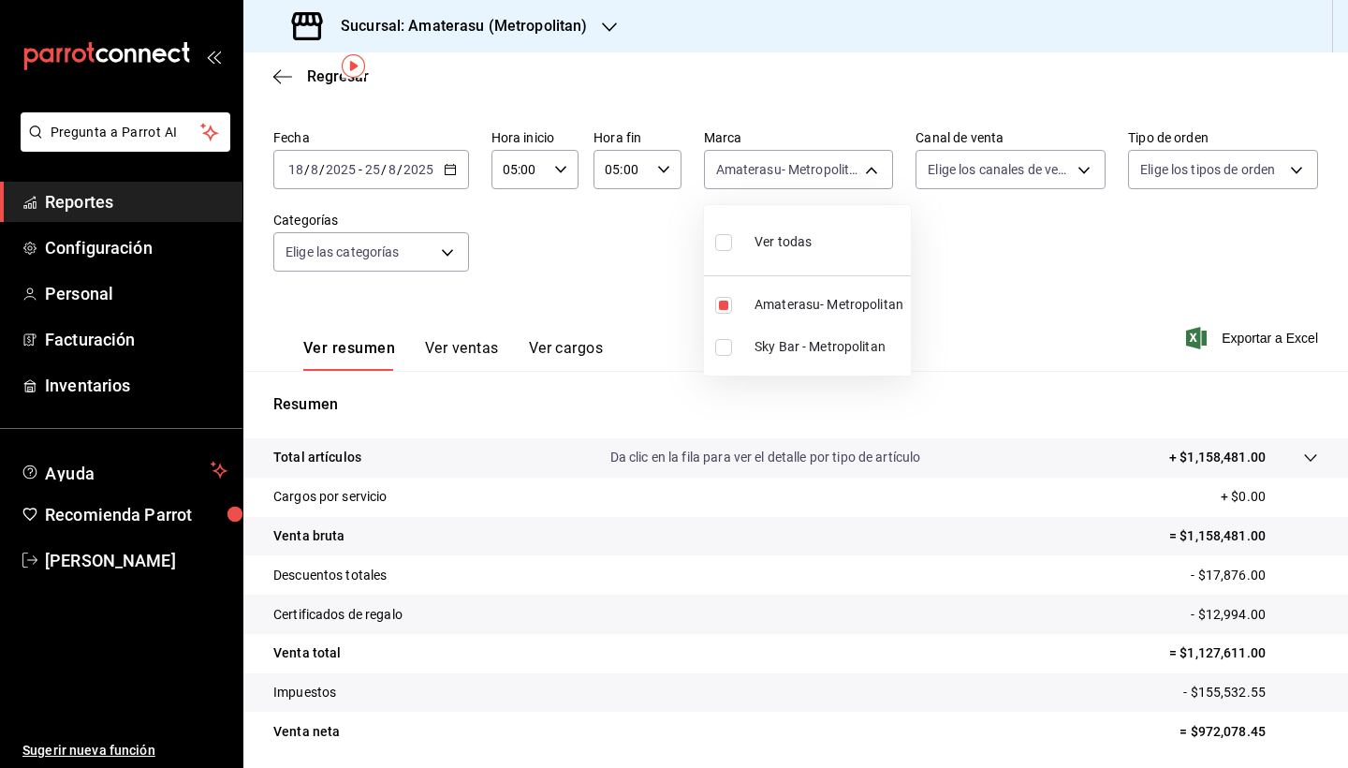
checkbox input "false"
click at [726, 248] on input "checkbox" at bounding box center [723, 242] width 17 height 17
checkbox input "true"
type input "e4cd7fcb-d45b-43ae-a99f-ad4ccfcd9032,f3afaab8-8c3d-4e49-a299-af9bdf6027b2"
checkbox input "true"
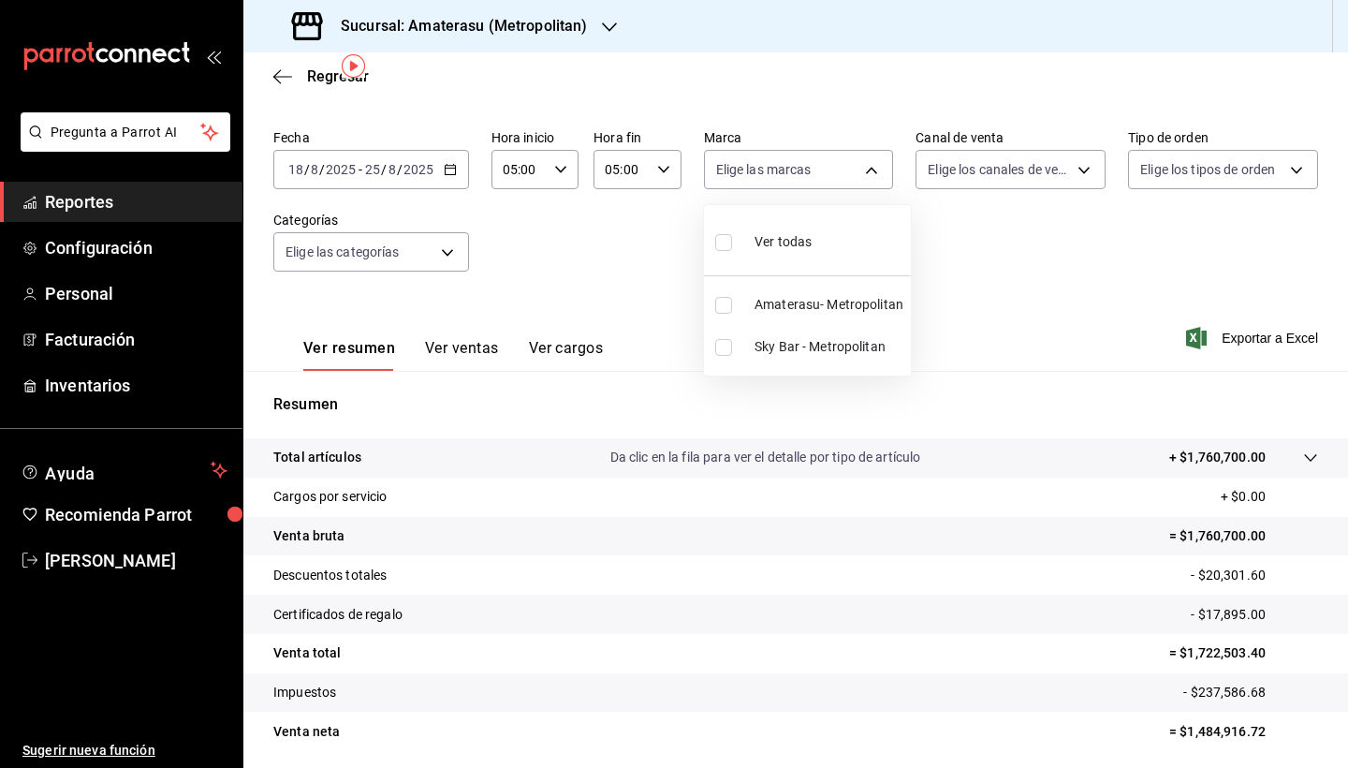
checkbox input "true"
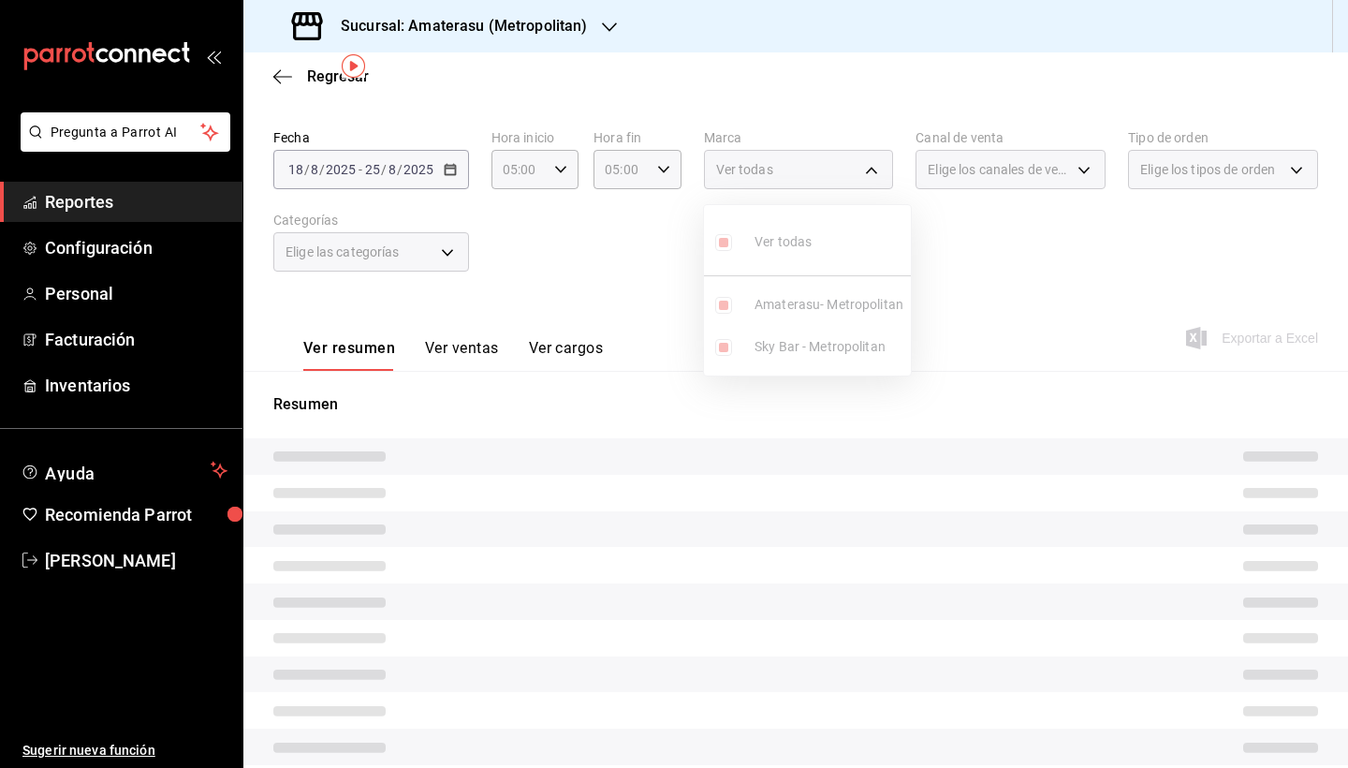
click at [904, 512] on div at bounding box center [674, 384] width 1348 height 768
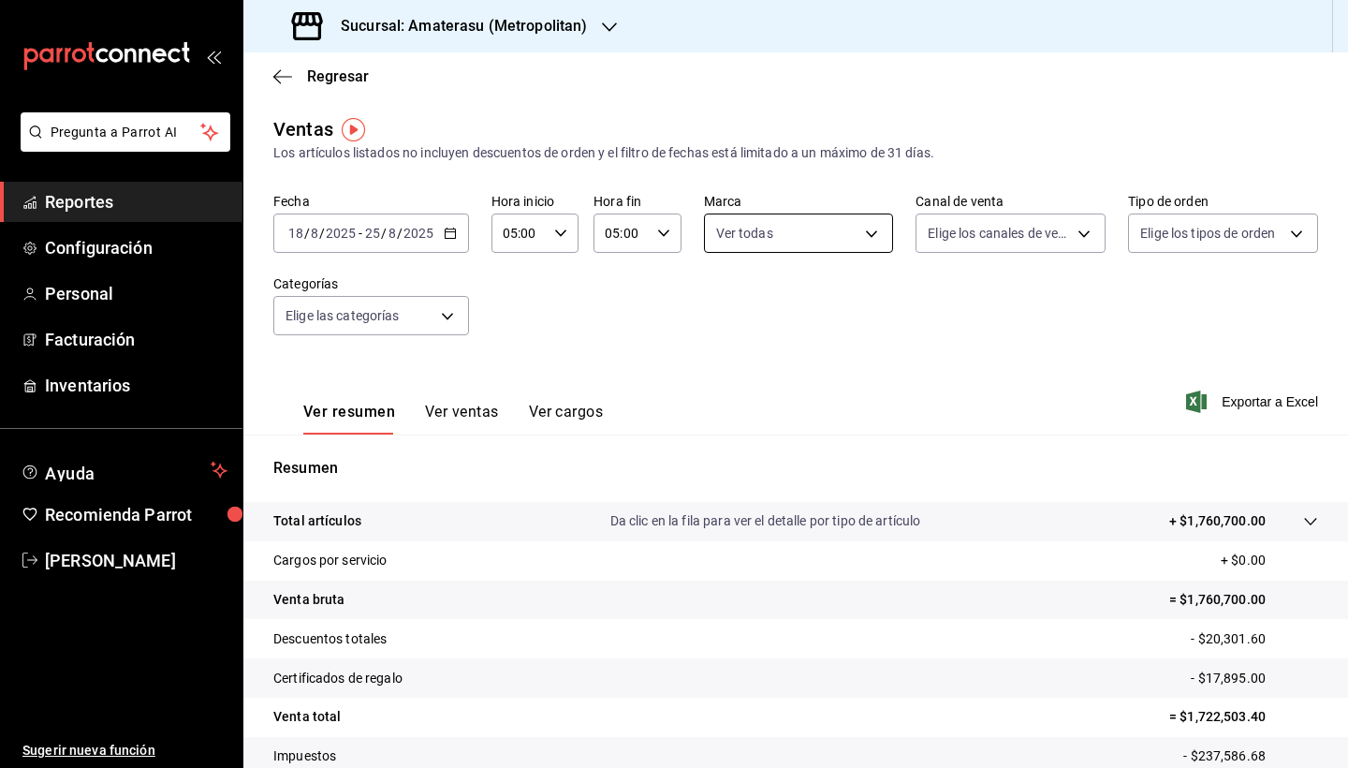
click at [879, 223] on body "Pregunta a Parrot AI Reportes Configuración Personal Facturación Inventarios Ay…" at bounding box center [674, 384] width 1348 height 768
click at [725, 305] on input "checkbox" at bounding box center [723, 306] width 17 height 17
checkbox input "false"
click at [724, 417] on input "checkbox" at bounding box center [723, 411] width 17 height 17
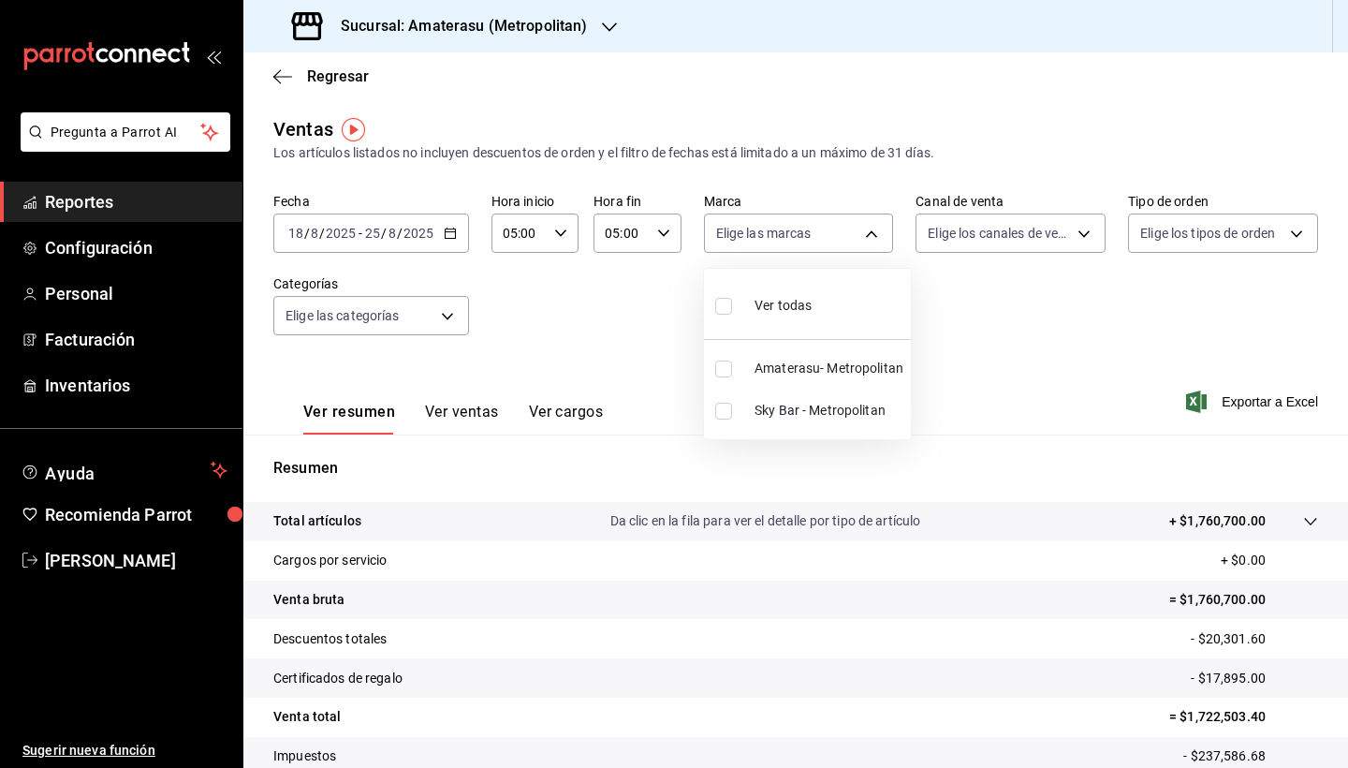
checkbox input "true"
type input "f3afaab8-8c3d-4e49-a299-af9bdf6027b2"
click at [909, 543] on div at bounding box center [674, 384] width 1348 height 768
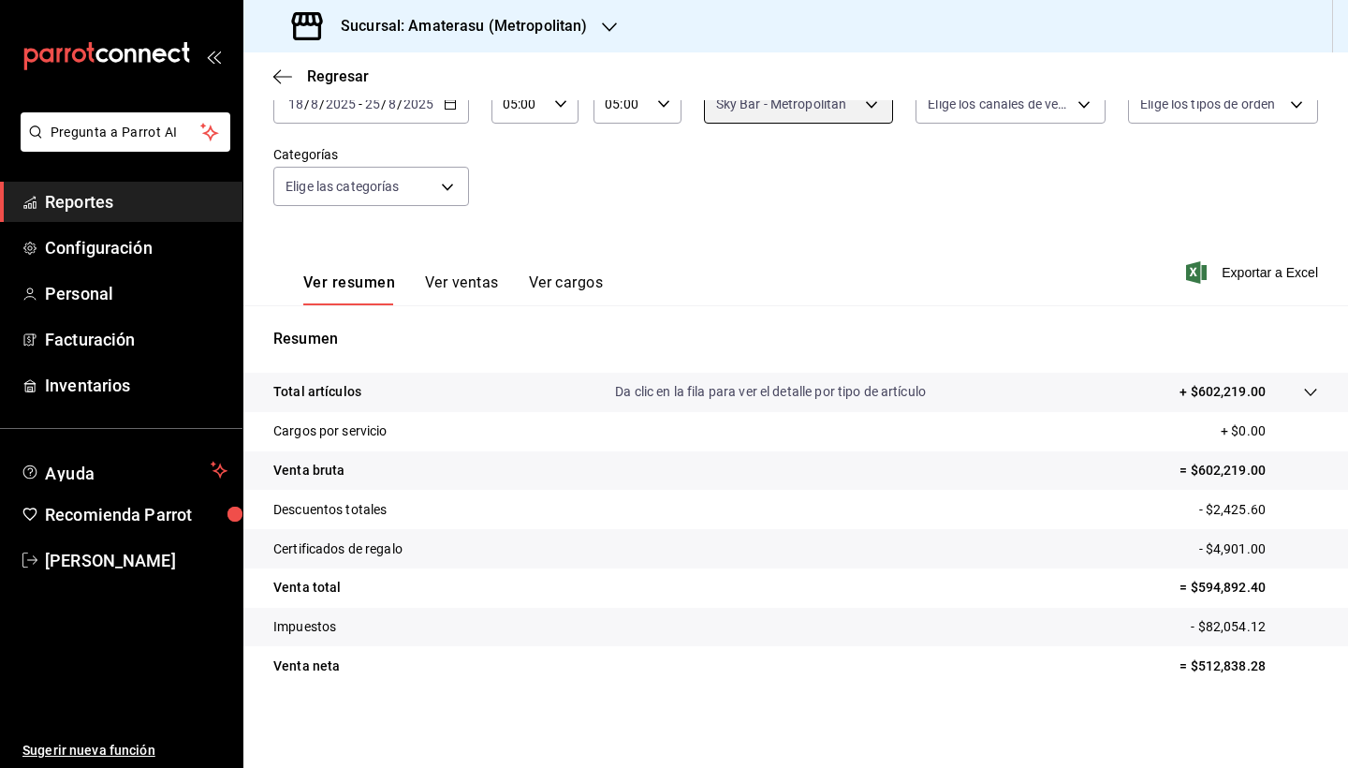
scroll to position [129, 0]
click at [1314, 389] on icon at bounding box center [1310, 392] width 15 height 15
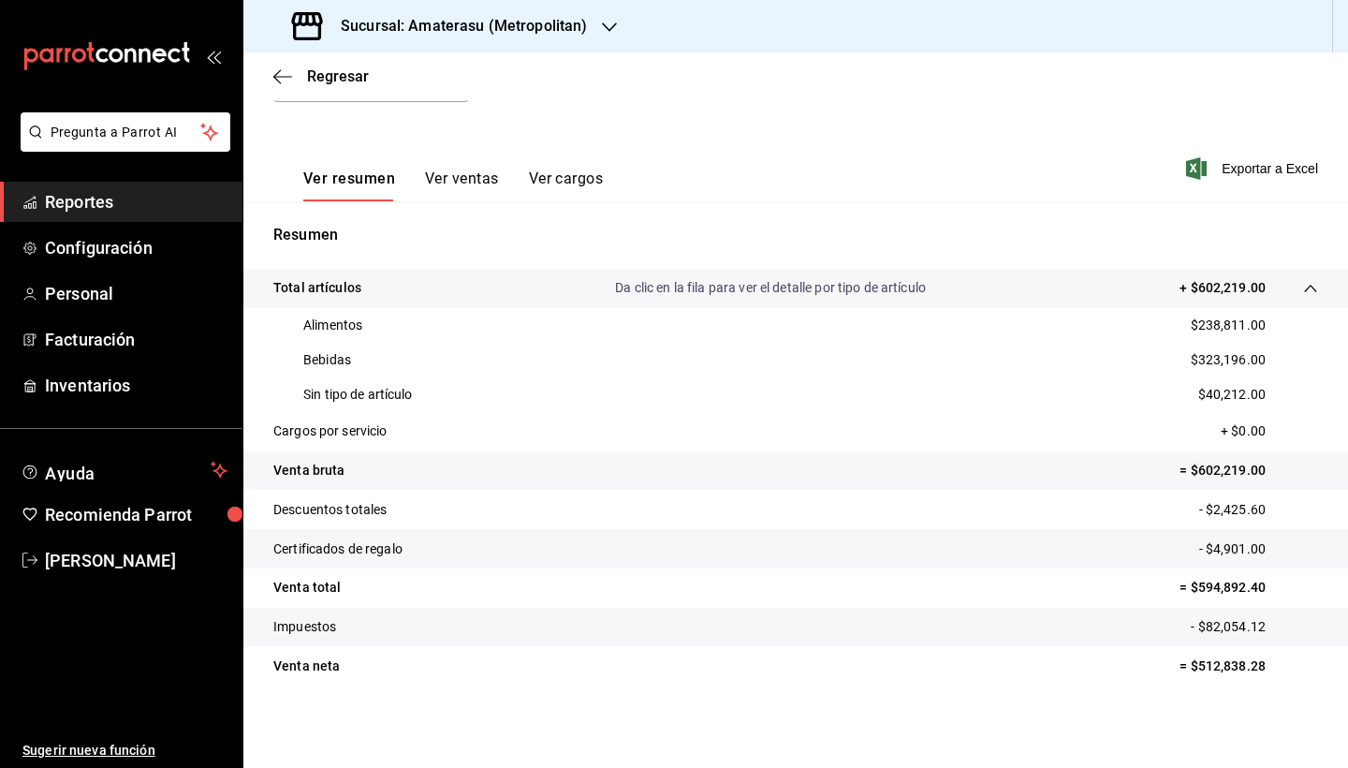
scroll to position [233, 0]
click at [1051, 596] on tr "Venta total = $594,892.40" at bounding box center [795, 587] width 1105 height 39
click at [969, 578] on tr "Venta total = $594,892.40" at bounding box center [795, 587] width 1105 height 39
click at [628, 507] on tr "Descuentos totales - $2,425.60" at bounding box center [795, 509] width 1105 height 39
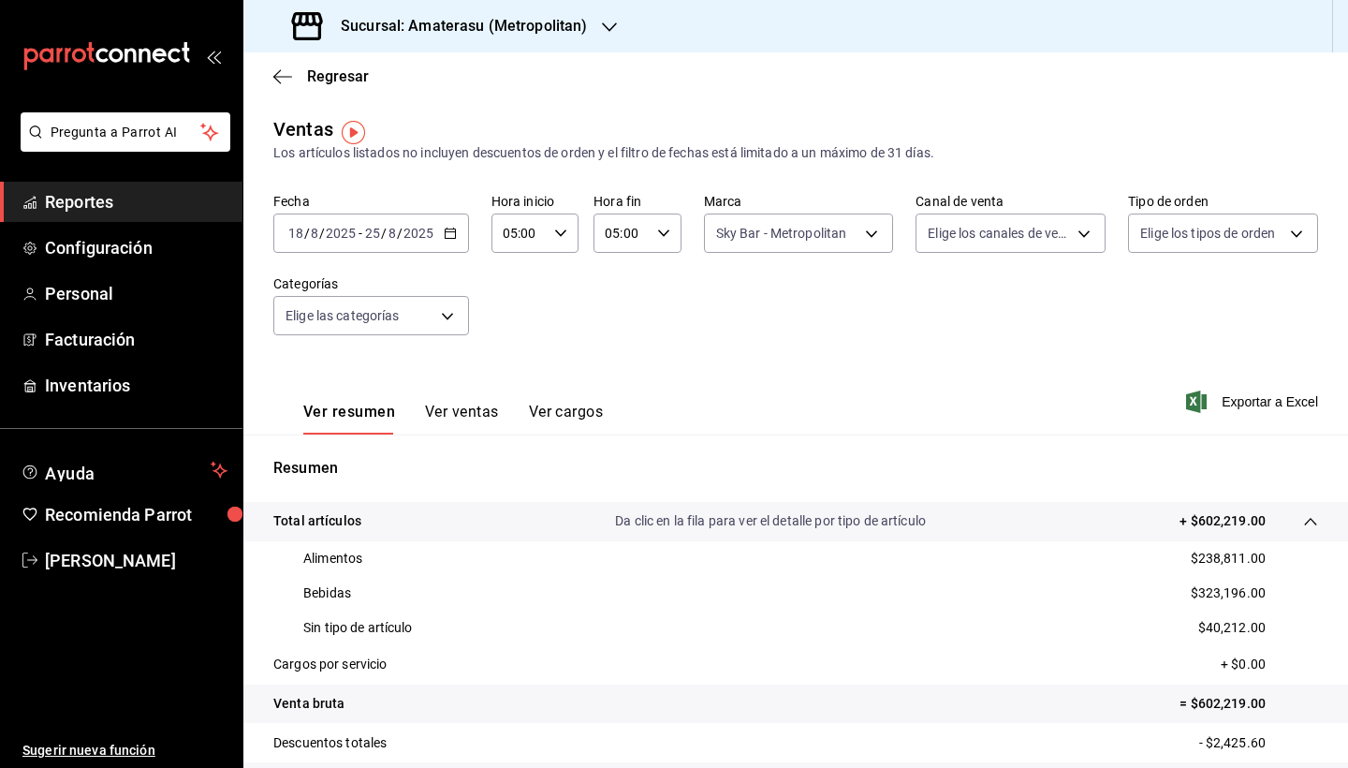
scroll to position [0, 0]
click at [626, 506] on tr "Total artículos Da clic en la fila para ver el detalle por tipo de artículo + $…" at bounding box center [795, 521] width 1105 height 39
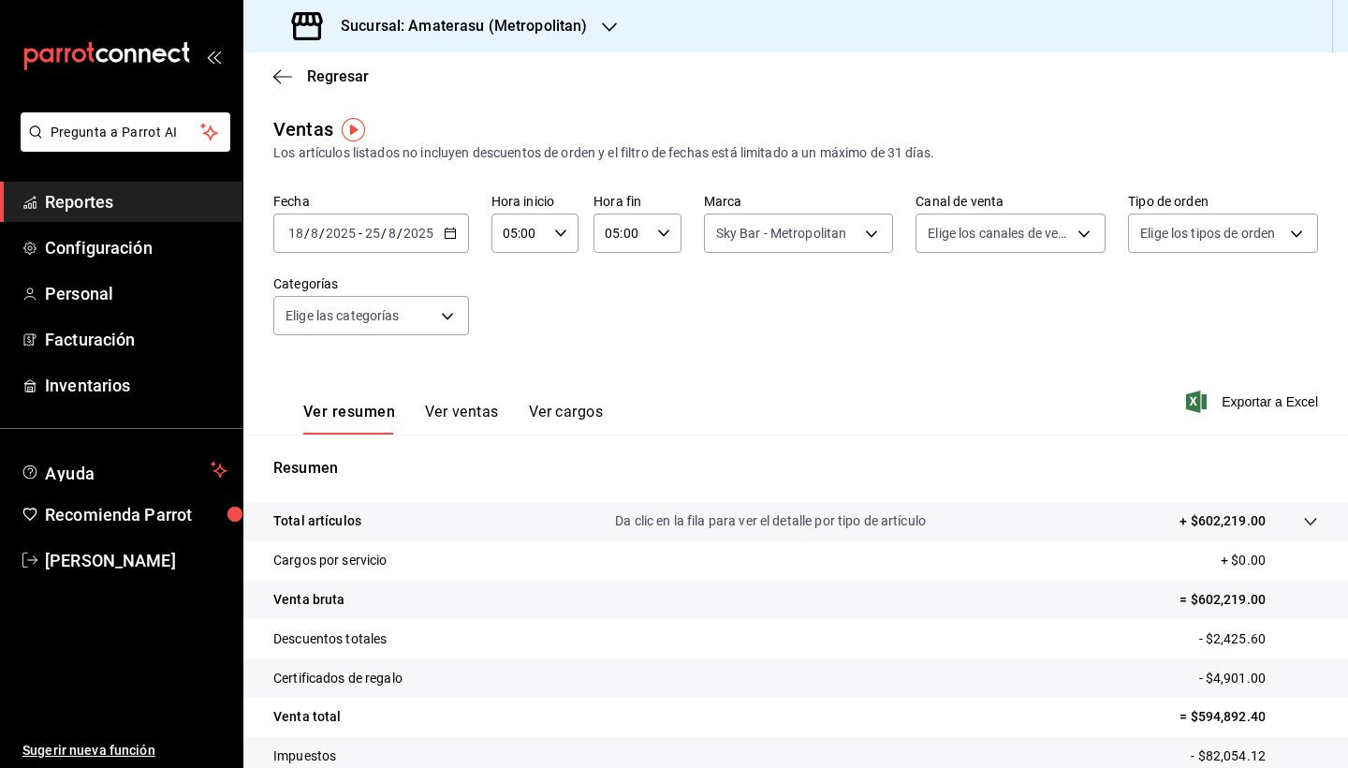
click at [676, 435] on div "Resumen Total artículos Da clic en la fila para ver el detalle por tipo de artí…" at bounding box center [795, 635] width 1105 height 403
click at [875, 239] on body "Pregunta a Parrot AI Reportes Configuración Personal Facturación Inventarios Ay…" at bounding box center [674, 384] width 1348 height 768
click at [732, 366] on label at bounding box center [727, 369] width 24 height 17
click at [732, 366] on input "checkbox" at bounding box center [723, 369] width 17 height 17
checkbox input "false"
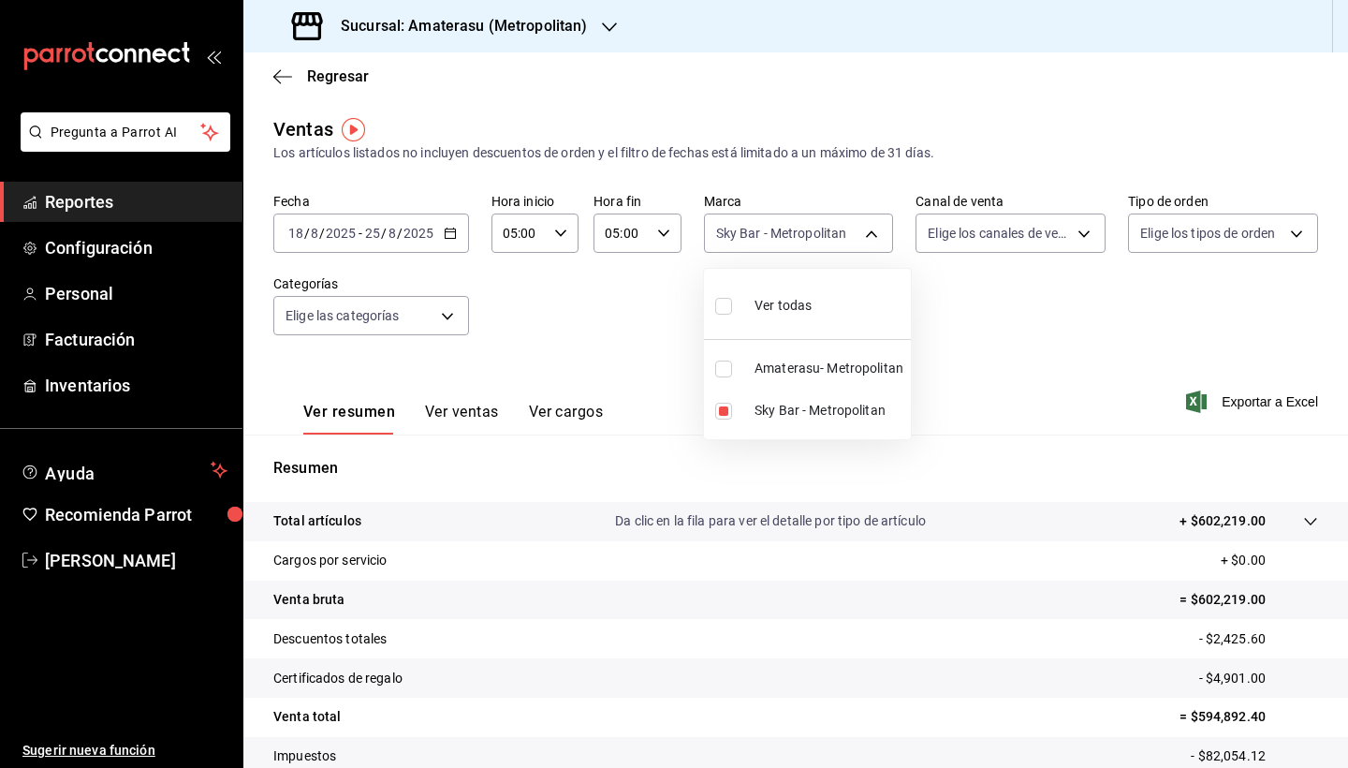
type input "f3afaab8-8c3d-4e49-a299-af9bdf6027b2"
checkbox input "false"
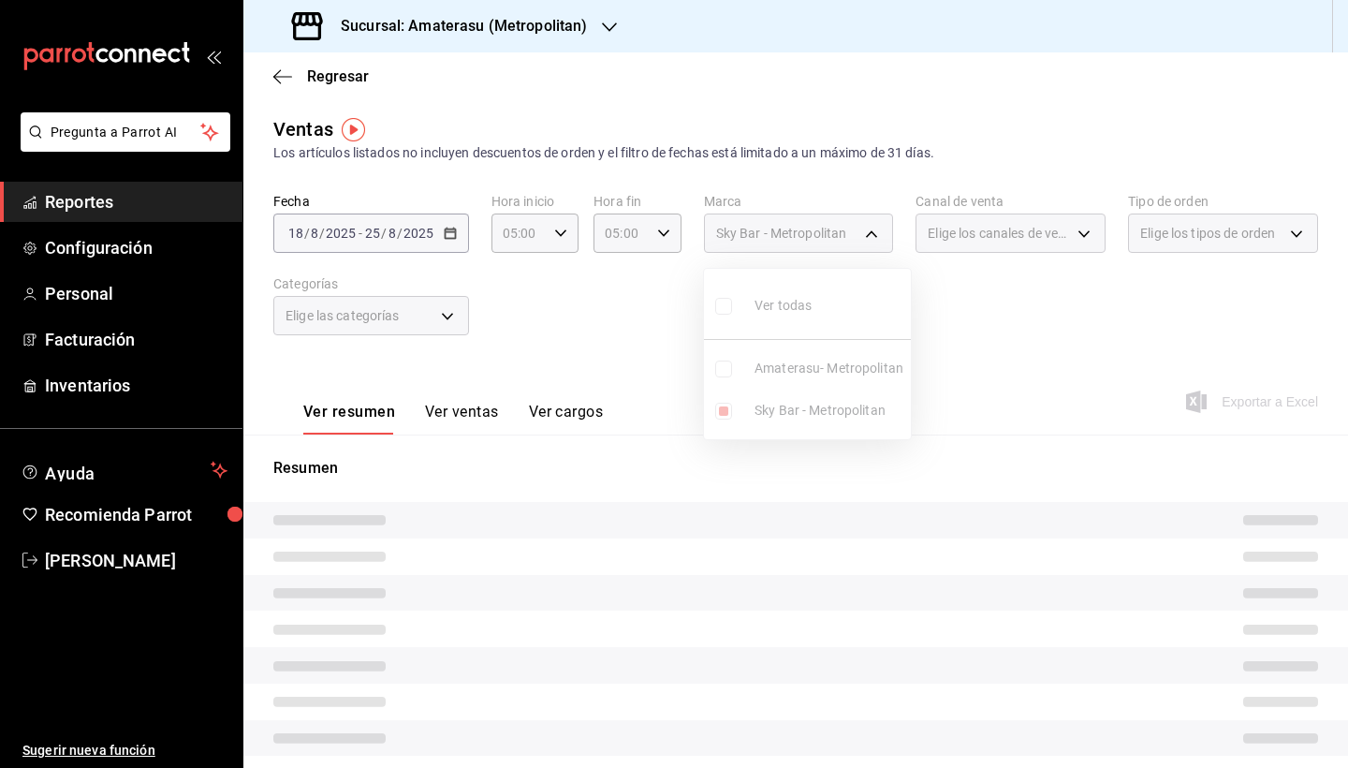
click at [727, 411] on ul "Ver todas Amaterasu- Metropolitan Sky Bar - Metropolitan" at bounding box center [807, 354] width 207 height 170
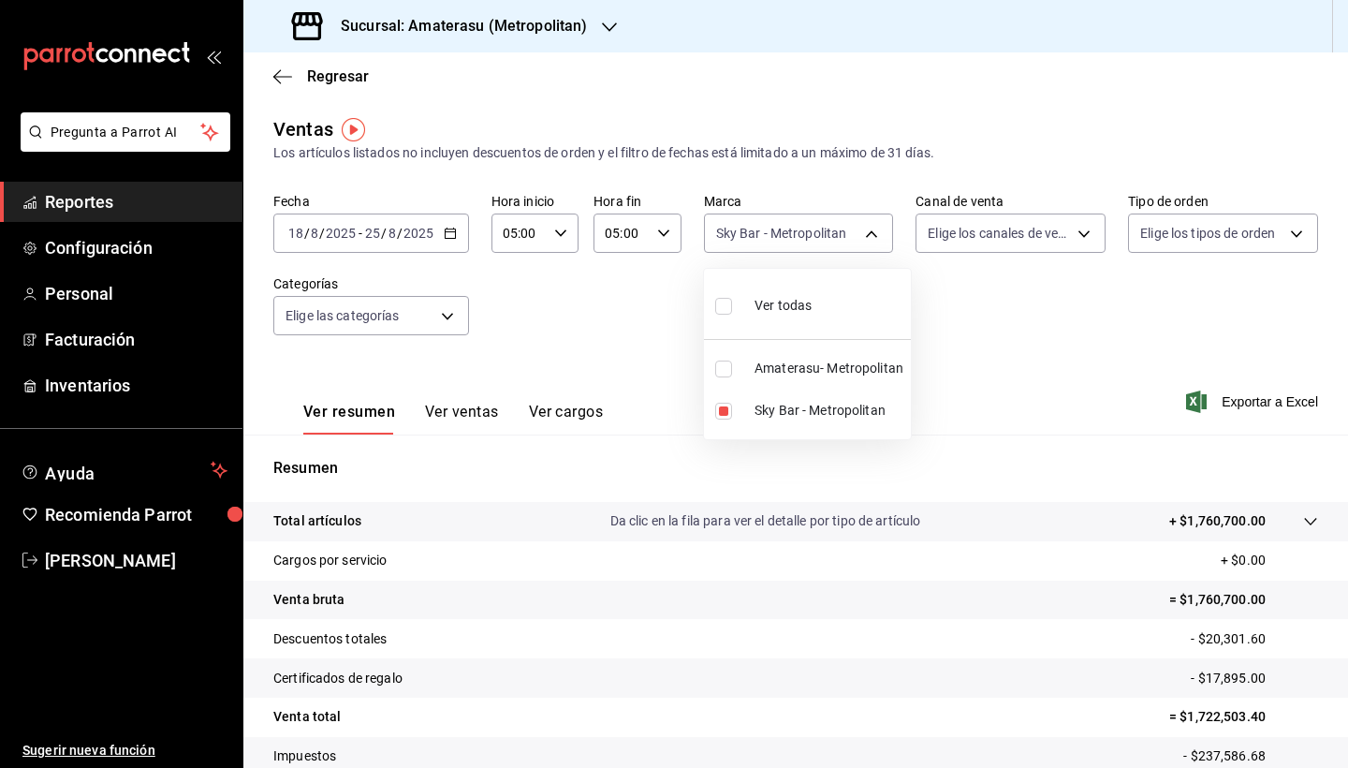
click at [727, 411] on input "checkbox" at bounding box center [723, 411] width 17 height 17
checkbox input "false"
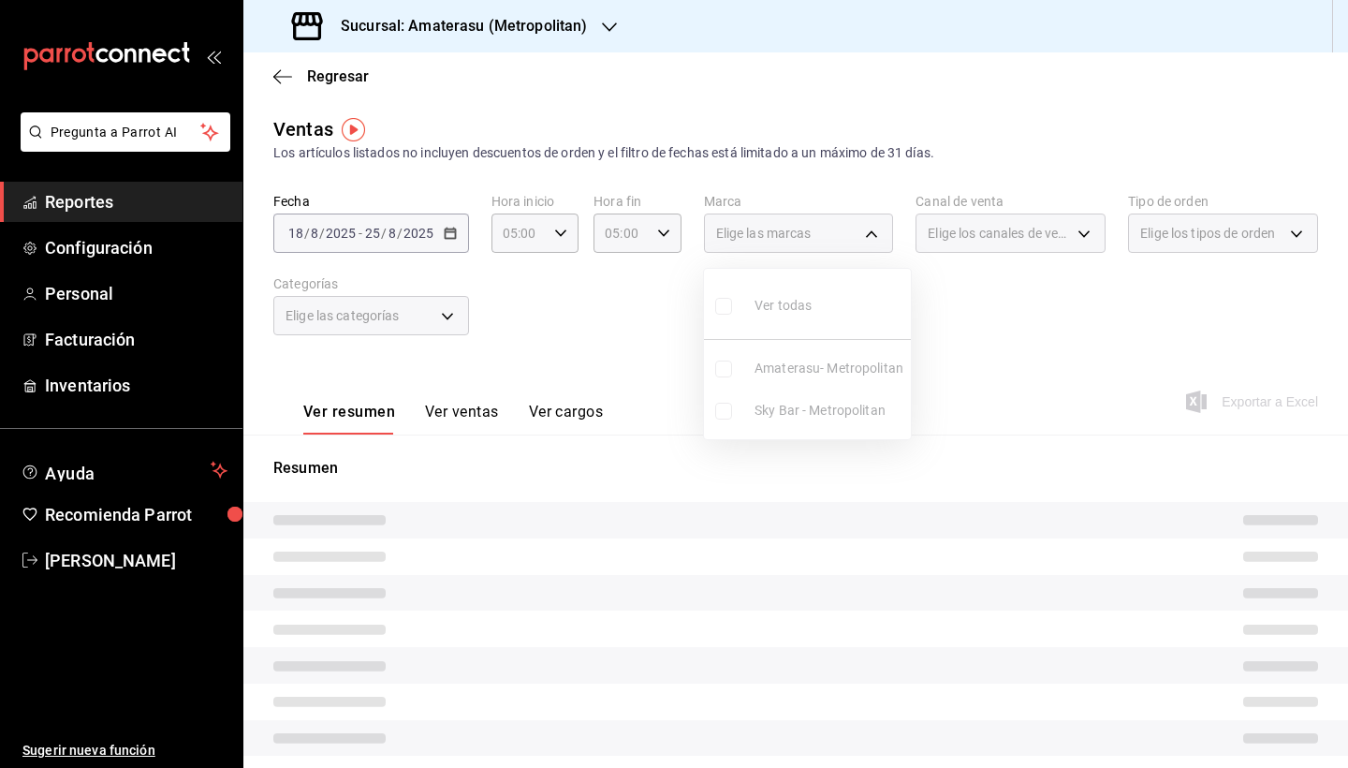
click at [725, 364] on ul "Ver todas Amaterasu- Metropolitan Sky Bar - Metropolitan" at bounding box center [807, 354] width 207 height 170
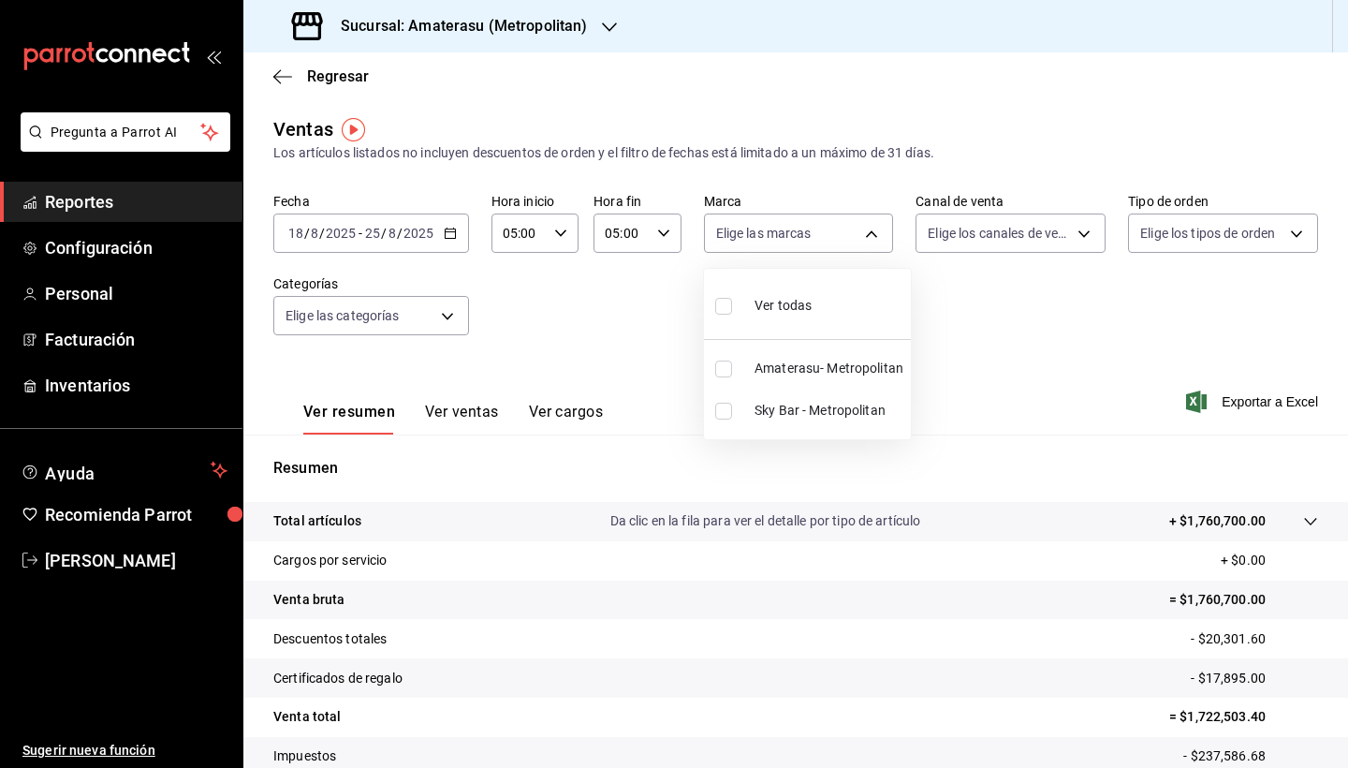
click at [725, 364] on input "checkbox" at bounding box center [723, 369] width 17 height 17
checkbox input "true"
type input "e4cd7fcb-d45b-43ae-a99f-ad4ccfcd9032"
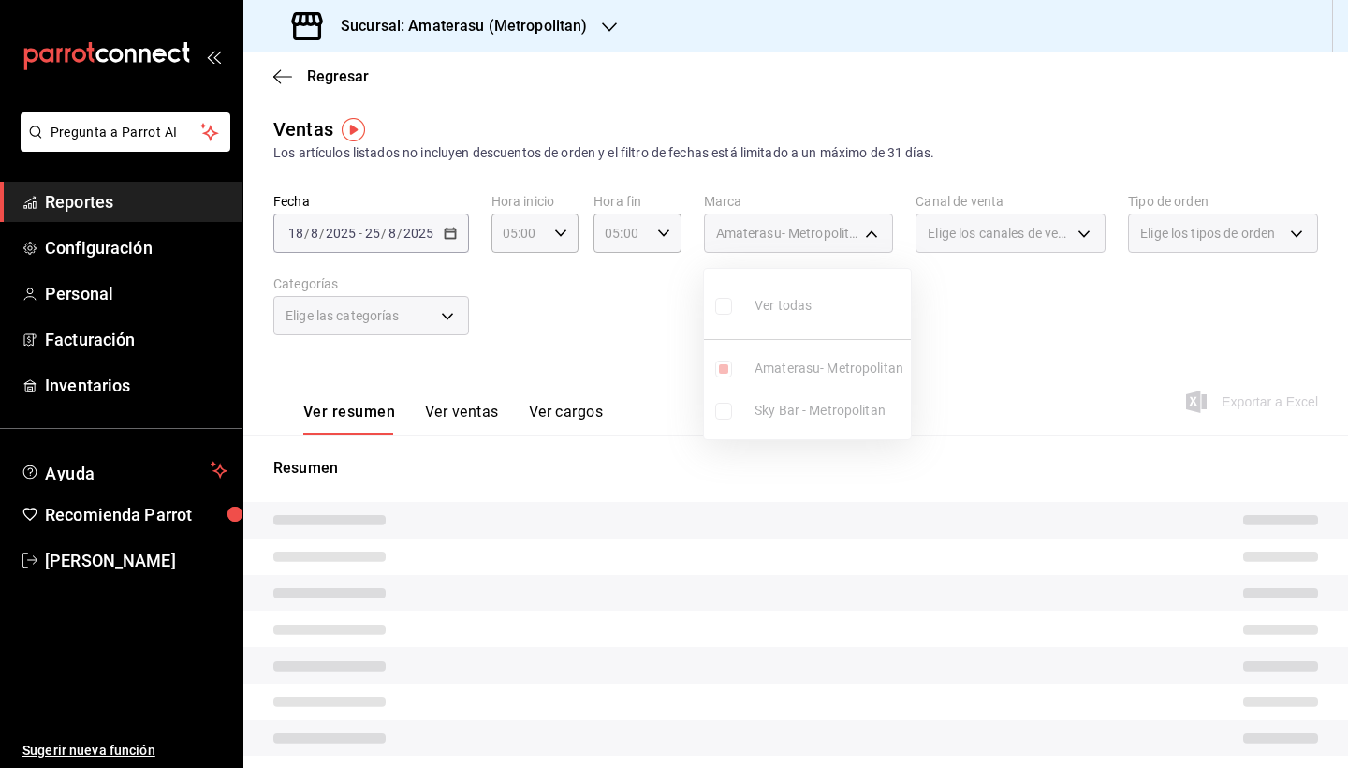
click at [954, 495] on div at bounding box center [674, 384] width 1348 height 768
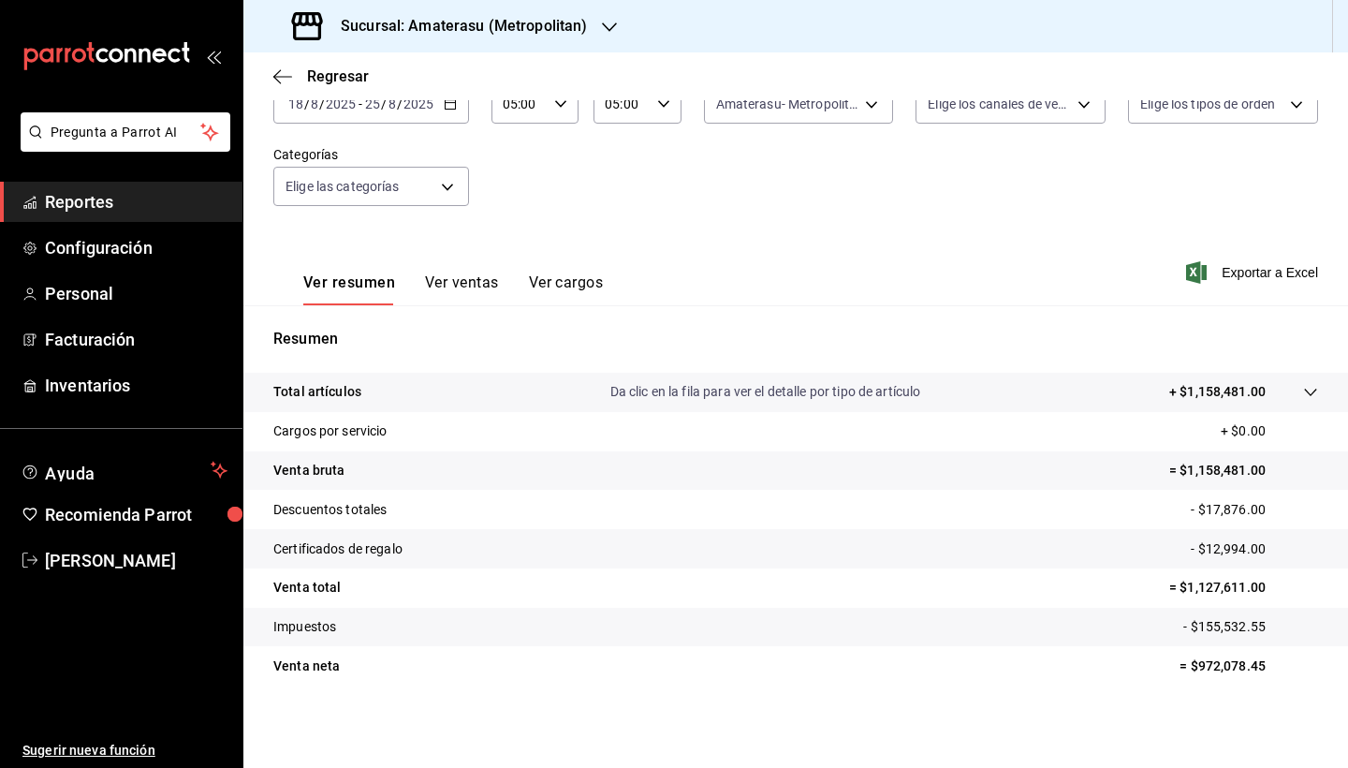
scroll to position [129, 0]
drag, startPoint x: 1184, startPoint y: 670, endPoint x: 1258, endPoint y: 673, distance: 75.0
click at [1258, 673] on p "= $972,078.45" at bounding box center [1249, 666] width 139 height 20
copy p "972,078.45"
click at [979, 512] on tr "Descuentos totales - $17,876.00" at bounding box center [795, 509] width 1105 height 39
